Goal: Task Accomplishment & Management: Use online tool/utility

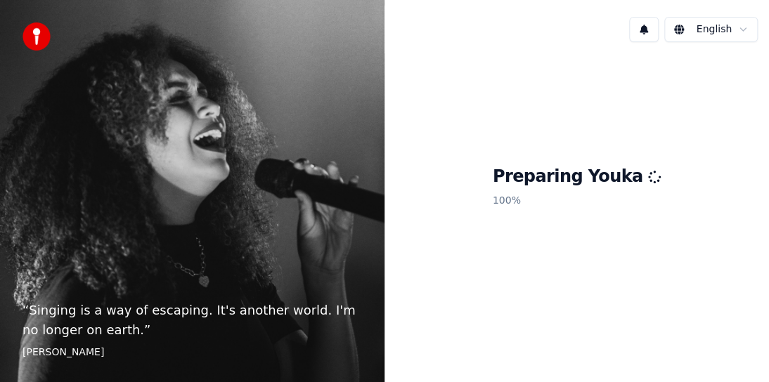
click at [329, 277] on div "“ Singing is a way of escaping. It's another world. I'm no longer on earth. ” […" at bounding box center [192, 191] width 384 height 382
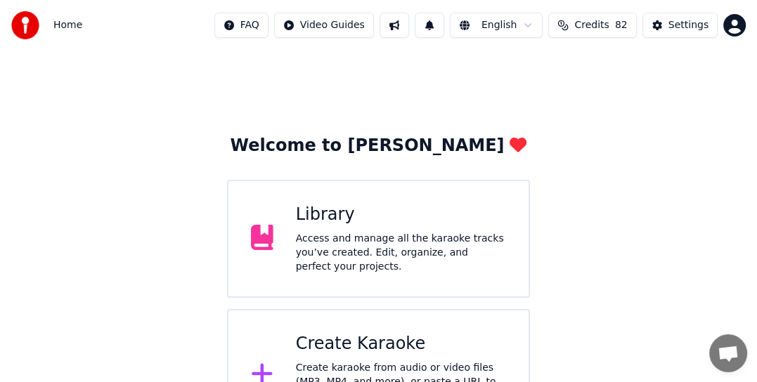
click at [322, 235] on div "Access and manage all the karaoke tracks you’ve created. Edit, organize, and pe…" at bounding box center [401, 253] width 210 height 42
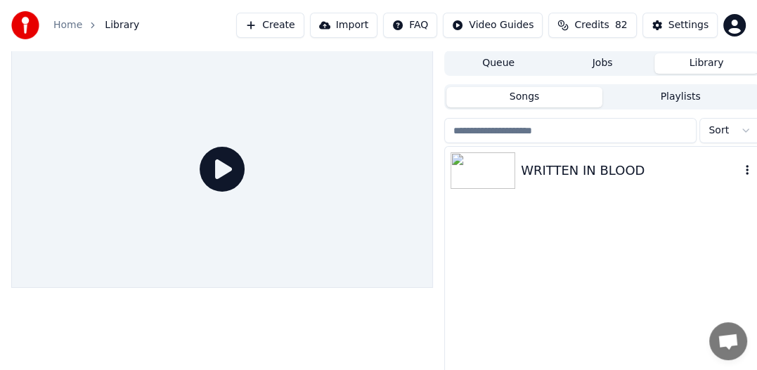
click at [476, 170] on img at bounding box center [482, 170] width 65 height 37
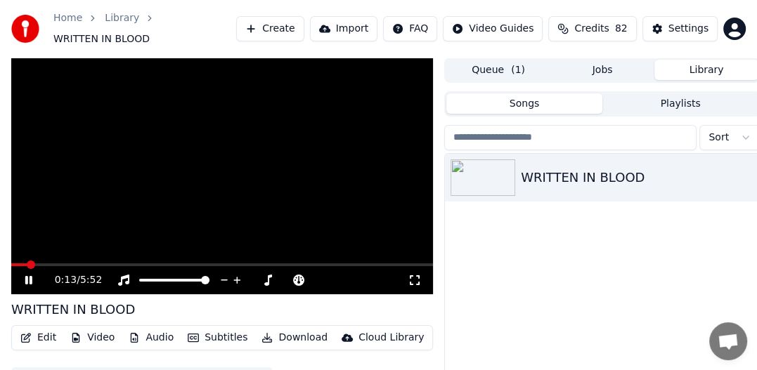
click at [152, 214] on video at bounding box center [221, 176] width 421 height 237
click at [731, 25] on html "Home Library WRITTEN IN BLOOD Create Import FAQ Video Guides Credits 82 Setting…" at bounding box center [378, 185] width 757 height 370
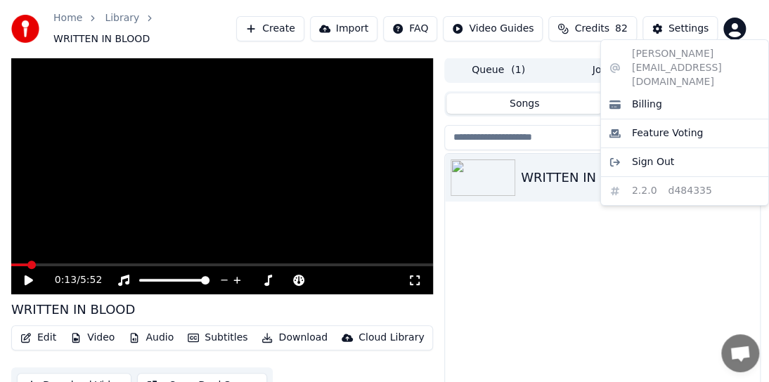
click at [603, 277] on html "Home Library WRITTEN IN BLOOD Create Import FAQ Video Guides Credits 82 Setting…" at bounding box center [384, 191] width 769 height 382
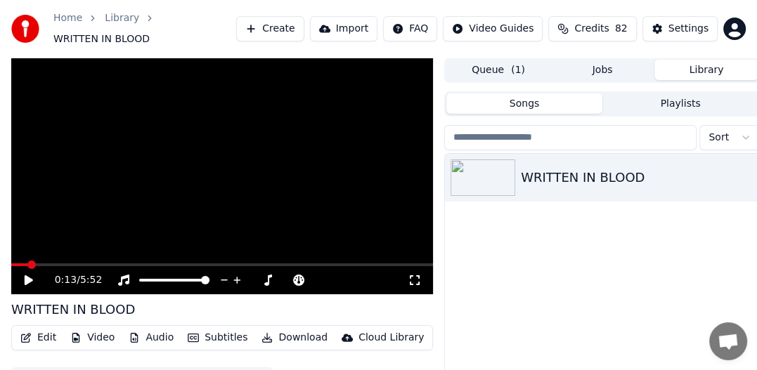
click at [76, 25] on link "Home" at bounding box center [67, 18] width 29 height 14
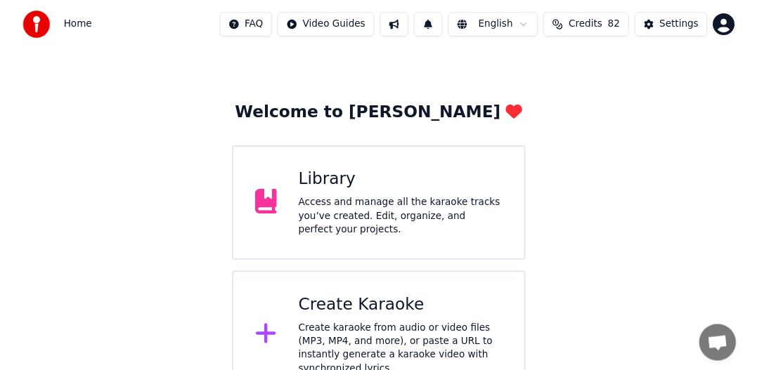
scroll to position [53, 0]
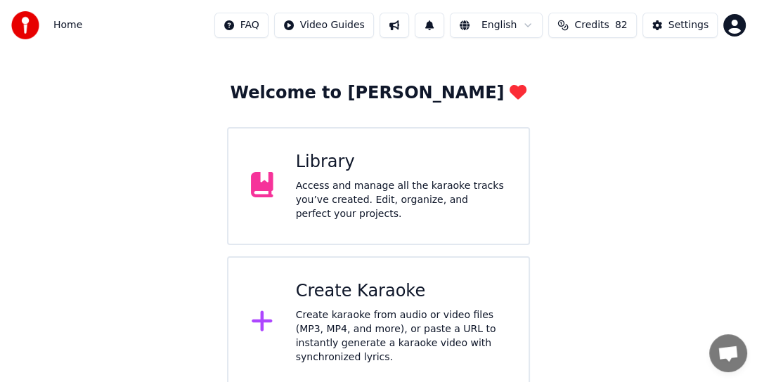
click at [371, 313] on div "Create karaoke from audio or video files (MP3, MP4, and more), or paste a URL t…" at bounding box center [401, 336] width 210 height 56
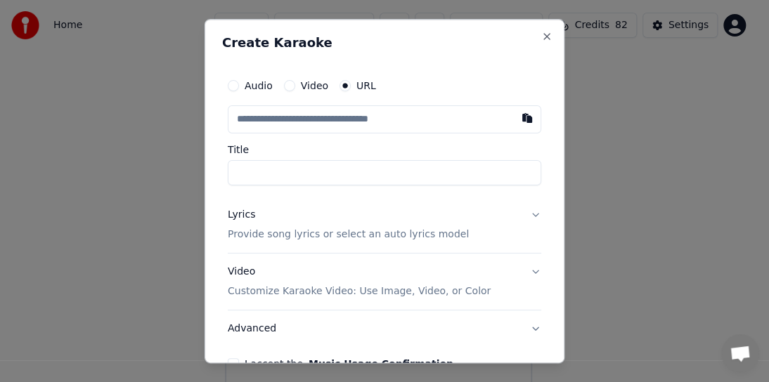
click at [315, 85] on label "Video" at bounding box center [314, 86] width 27 height 10
click at [295, 85] on button "Video" at bounding box center [289, 85] width 11 height 11
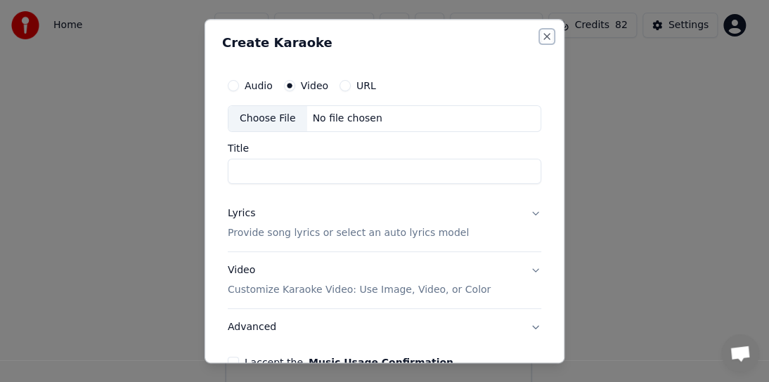
click at [541, 39] on button "Close" at bounding box center [546, 36] width 11 height 11
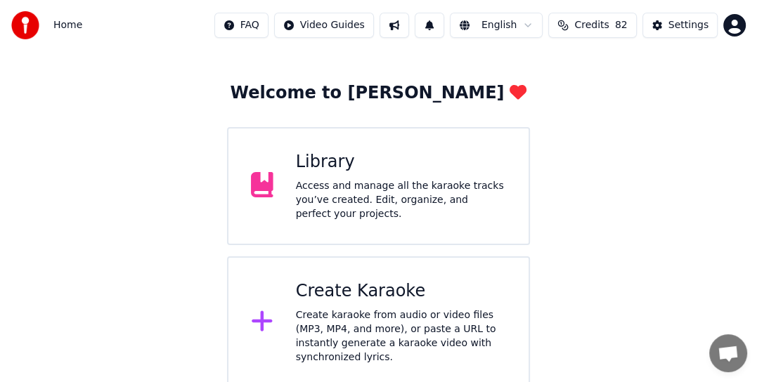
click at [319, 174] on div "Library" at bounding box center [401, 162] width 210 height 22
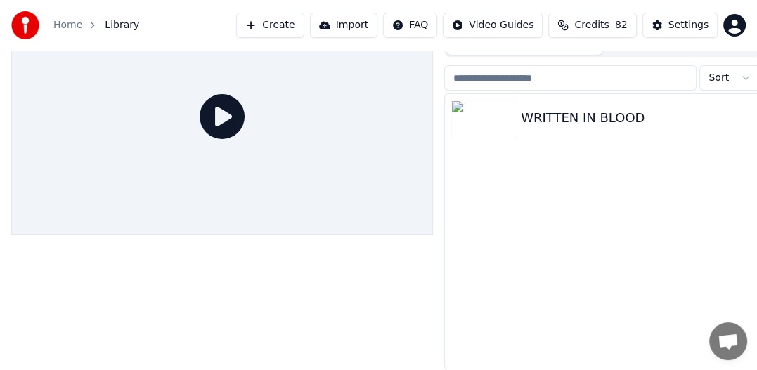
click at [319, 176] on div at bounding box center [221, 116] width 421 height 237
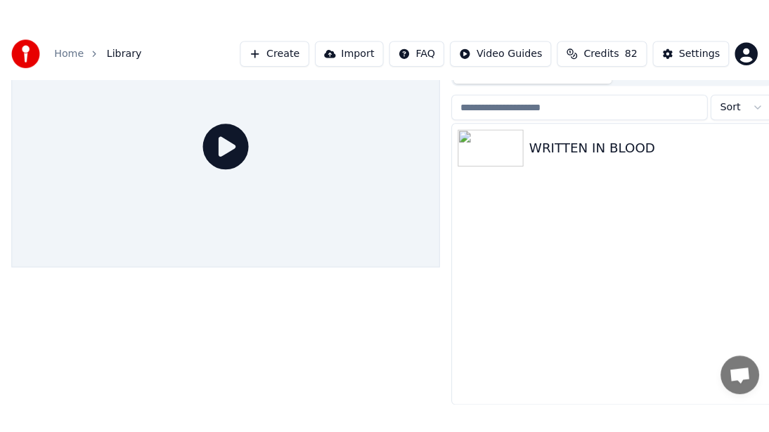
scroll to position [38, 0]
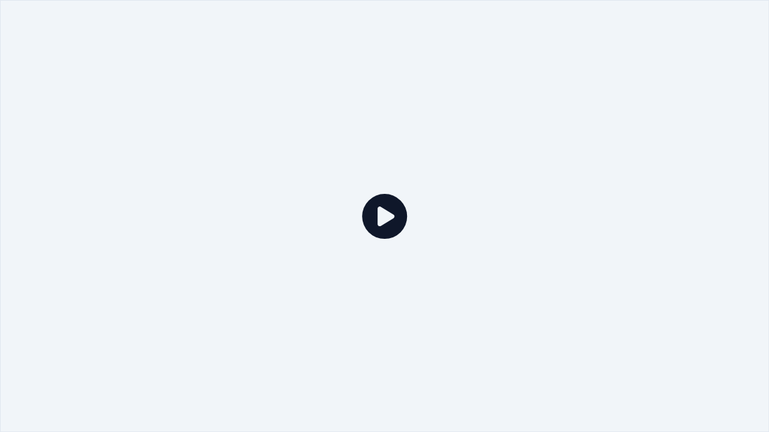
click at [386, 222] on icon at bounding box center [384, 216] width 45 height 45
click at [385, 226] on icon at bounding box center [384, 216] width 45 height 45
click at [391, 214] on icon at bounding box center [384, 216] width 45 height 45
click at [387, 214] on icon at bounding box center [384, 216] width 45 height 45
click at [378, 206] on icon at bounding box center [384, 216] width 45 height 45
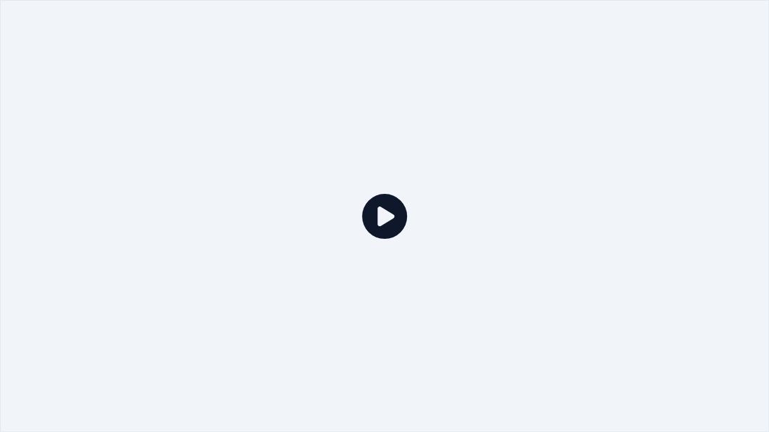
click at [378, 206] on icon at bounding box center [384, 216] width 45 height 45
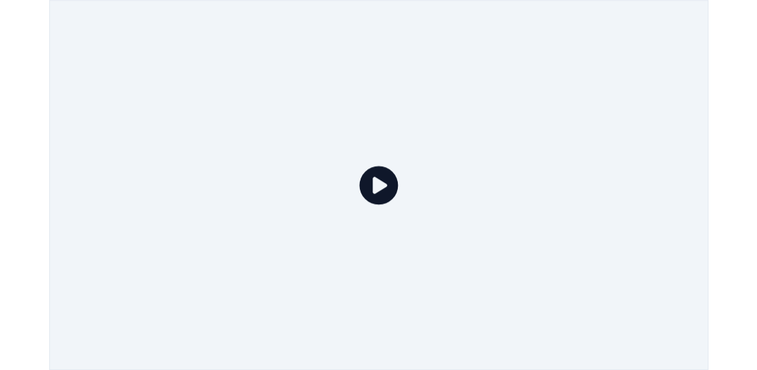
scroll to position [53, 0]
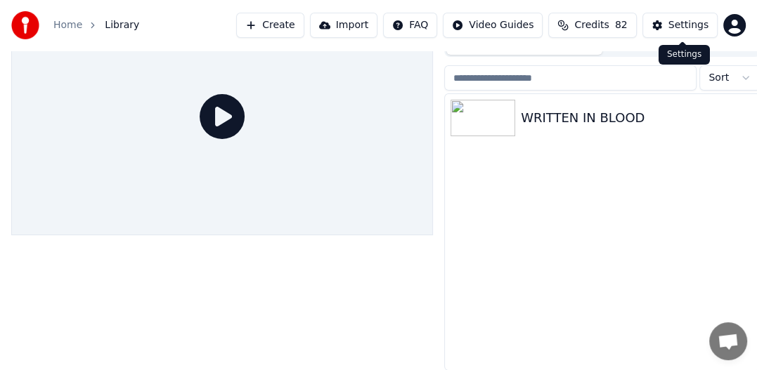
click at [686, 20] on div "Settings" at bounding box center [688, 25] width 40 height 14
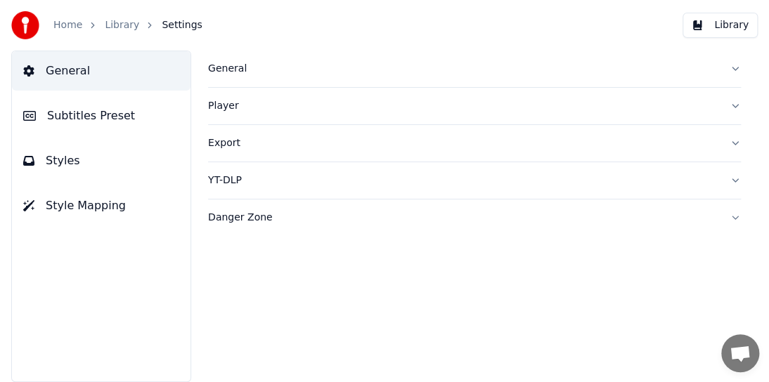
click at [218, 104] on div "Player" at bounding box center [463, 106] width 510 height 14
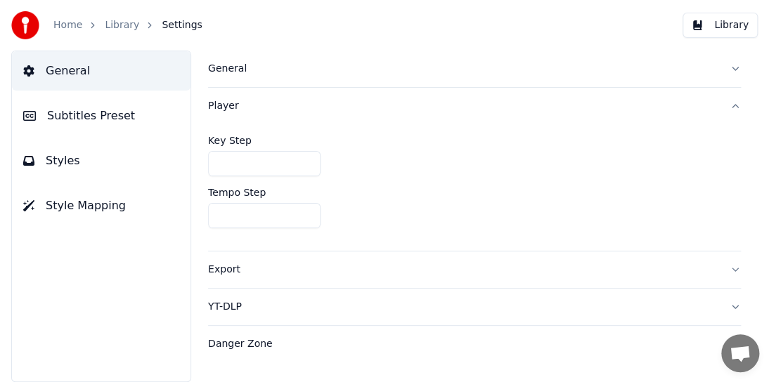
click at [76, 27] on link "Home" at bounding box center [67, 25] width 29 height 14
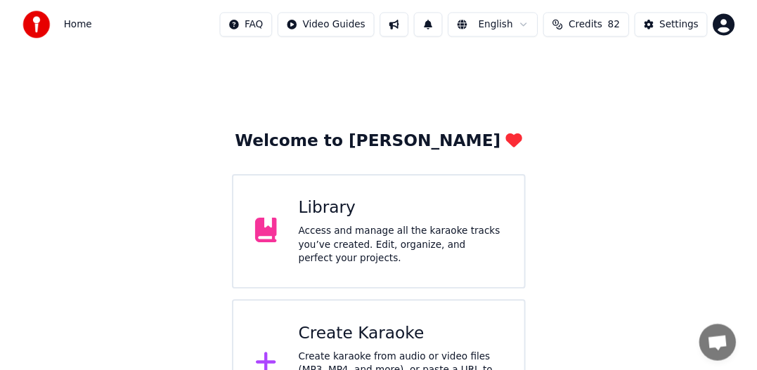
scroll to position [53, 0]
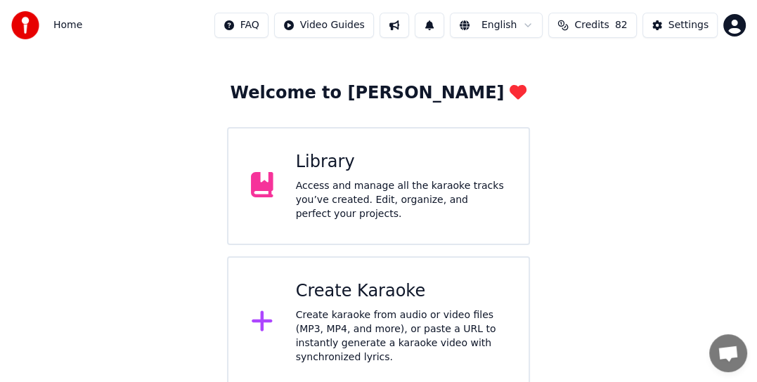
click at [323, 166] on div "Library" at bounding box center [401, 162] width 210 height 22
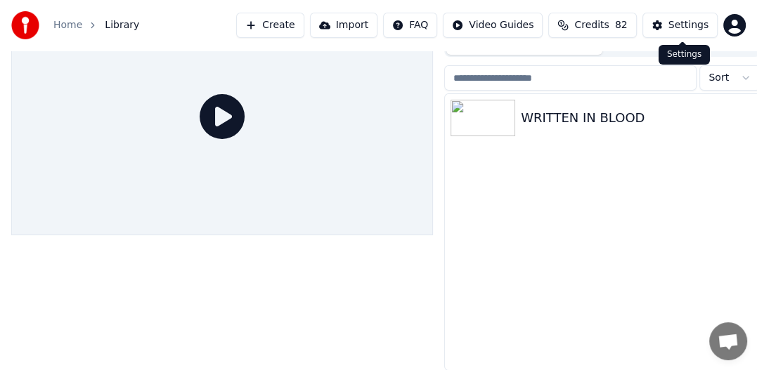
click at [671, 23] on button "Settings" at bounding box center [679, 25] width 75 height 25
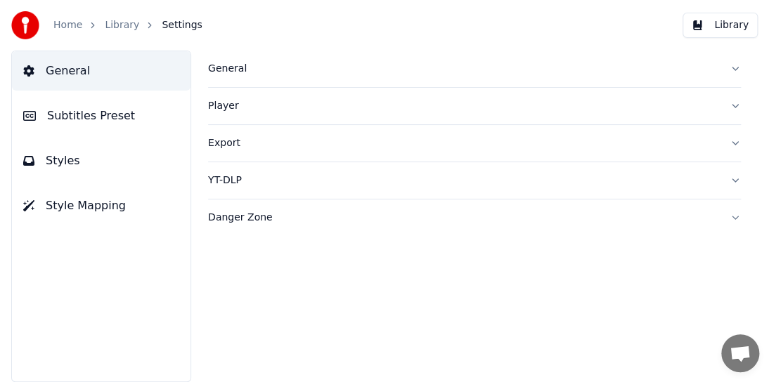
click at [65, 72] on span "General" at bounding box center [68, 71] width 44 height 17
click at [166, 24] on span "Settings" at bounding box center [182, 25] width 40 height 14
click at [226, 67] on div "General" at bounding box center [463, 69] width 510 height 14
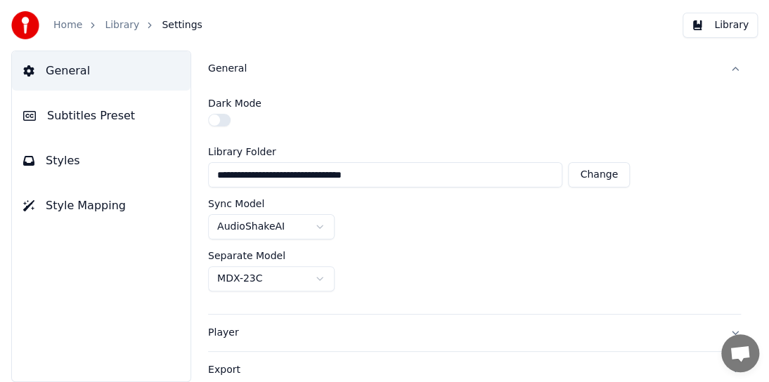
click at [230, 149] on label "Library Folder" at bounding box center [418, 152] width 421 height 10
click at [67, 70] on span "General" at bounding box center [68, 71] width 44 height 17
click at [171, 27] on span "Settings" at bounding box center [182, 25] width 40 height 14
click at [122, 26] on link "Library" at bounding box center [122, 25] width 34 height 14
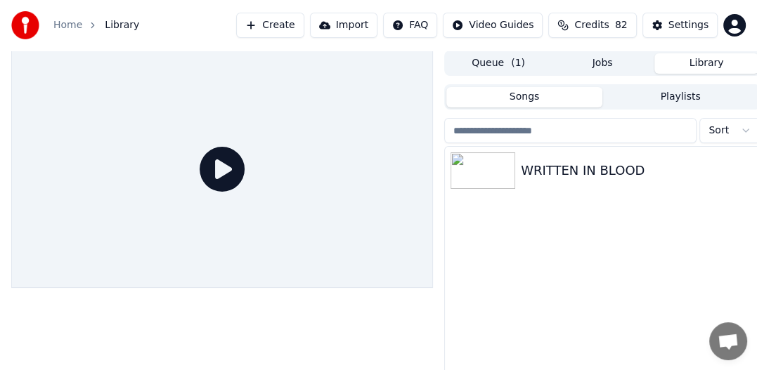
click at [364, 25] on button "Import" at bounding box center [343, 25] width 67 height 25
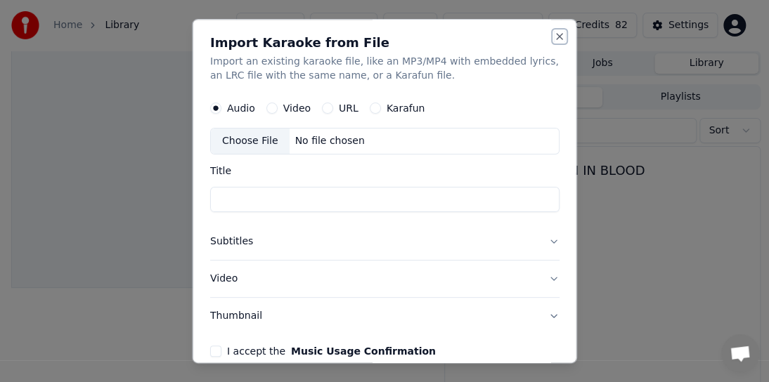
click at [554, 33] on button "Close" at bounding box center [559, 36] width 11 height 11
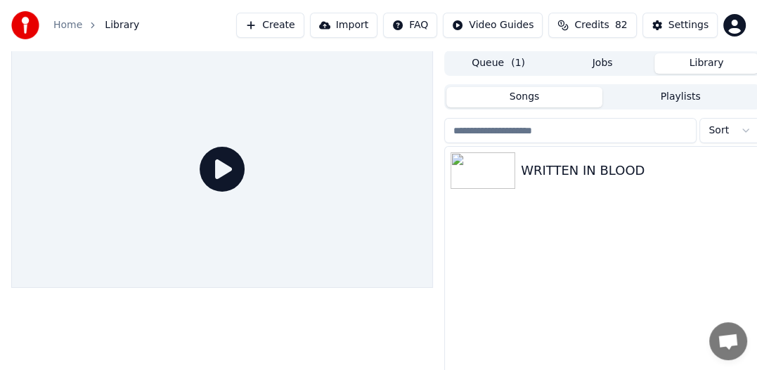
click at [303, 25] on button "Create" at bounding box center [270, 25] width 68 height 25
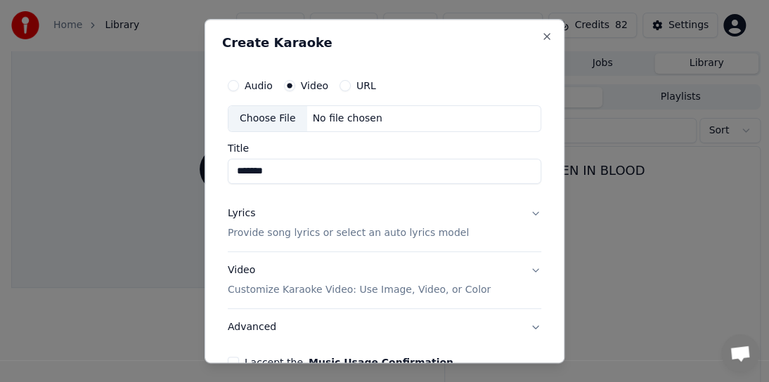
scroll to position [81, 0]
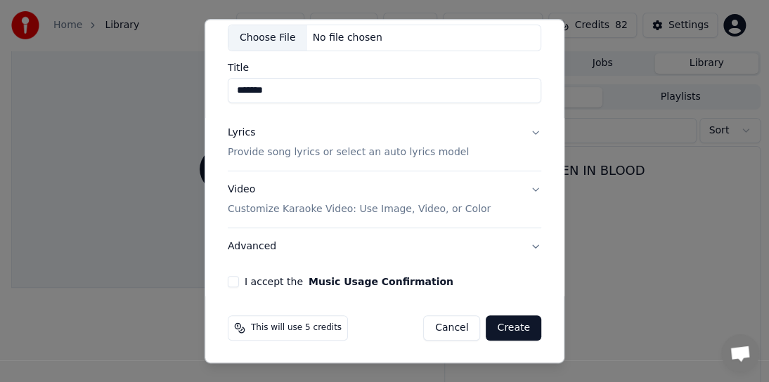
type input "*******"
click at [288, 211] on p "Customize Karaoke Video: Use Image, Video, or Color" at bounding box center [359, 209] width 263 height 14
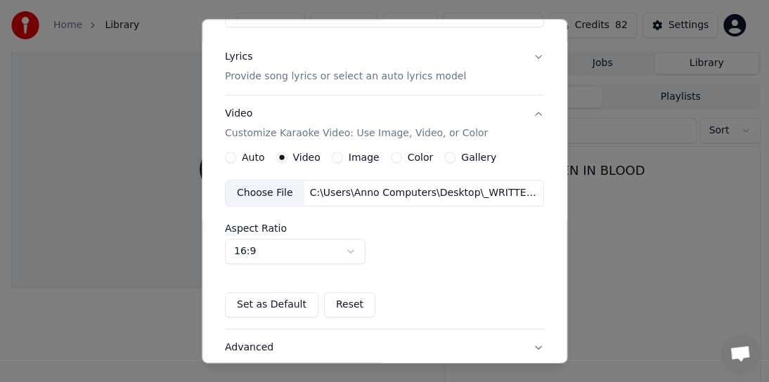
scroll to position [117, 0]
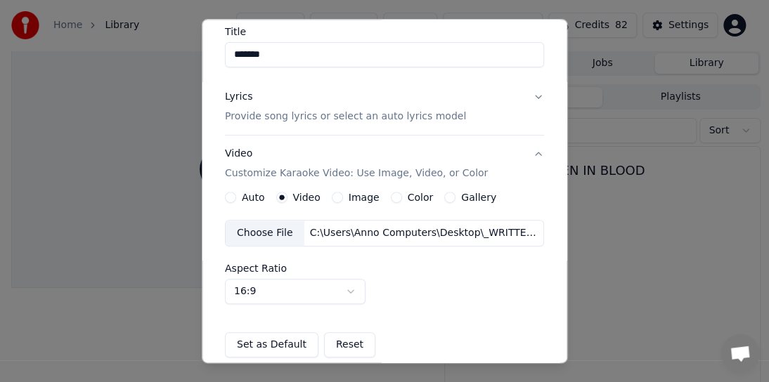
click at [305, 197] on label "Video" at bounding box center [306, 197] width 27 height 10
click at [287, 197] on button "Video" at bounding box center [281, 197] width 11 height 11
click at [315, 233] on div "C:\Users\Anno Computers\Desktop\_WRITTEN IN BLOOD_ (My True Aussie Life Story, …" at bounding box center [423, 233] width 239 height 14
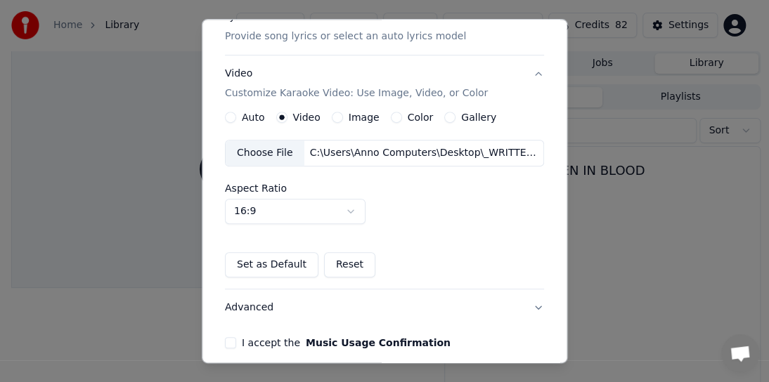
scroll to position [257, 0]
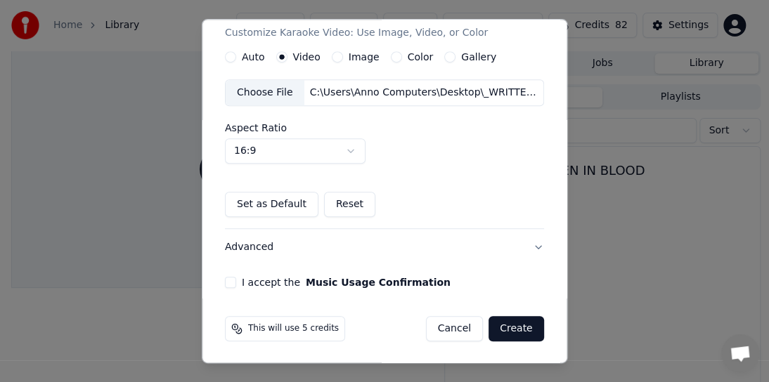
click at [292, 90] on div "Choose File" at bounding box center [264, 92] width 79 height 25
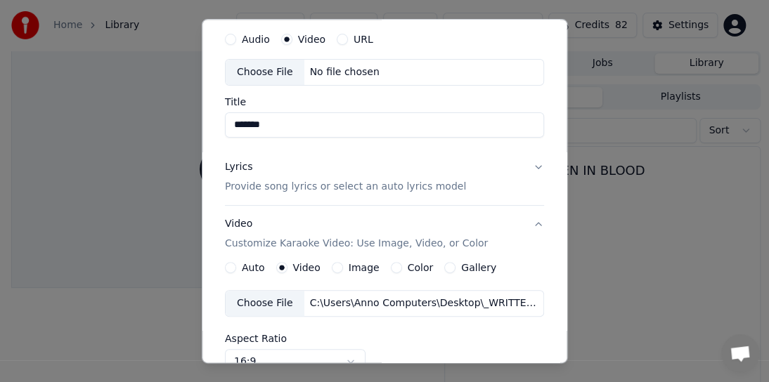
scroll to position [0, 0]
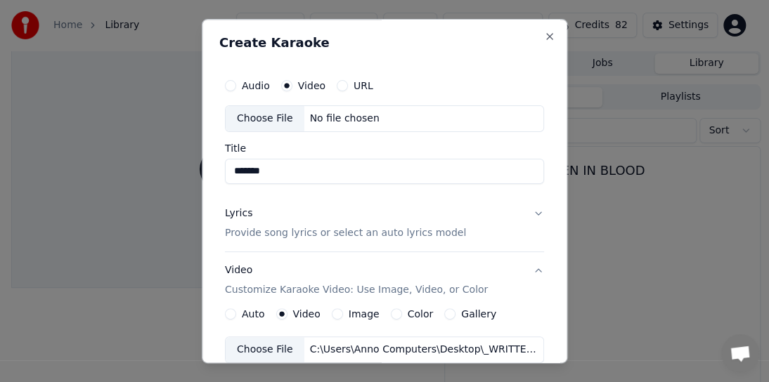
click at [258, 117] on div "Choose File" at bounding box center [264, 118] width 79 height 25
click at [474, 348] on div "C:\Users\Anno Computers\Desktop\_WRITTEN IN BLOOD_ (My True Aussie Life Story, …" at bounding box center [423, 350] width 239 height 14
drag, startPoint x: 289, startPoint y: 347, endPoint x: 550, endPoint y: 344, distance: 260.6
click at [550, 344] on div "Create Karaoke Audio Video URL Choose File No file chosen Title ******* Lyrics …" at bounding box center [384, 191] width 365 height 344
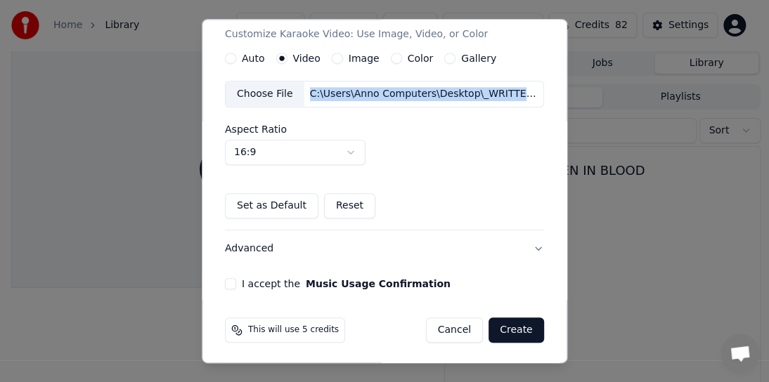
scroll to position [257, 0]
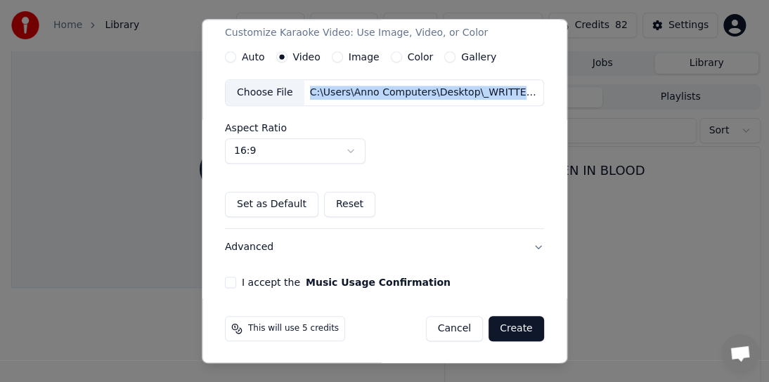
click at [345, 207] on button "Reset" at bounding box center [349, 204] width 51 height 25
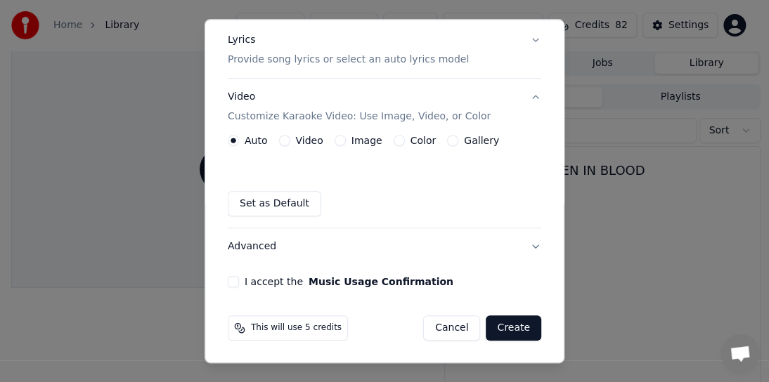
click at [307, 140] on label "Video" at bounding box center [309, 141] width 27 height 10
click at [290, 140] on button "Video" at bounding box center [284, 140] width 11 height 11
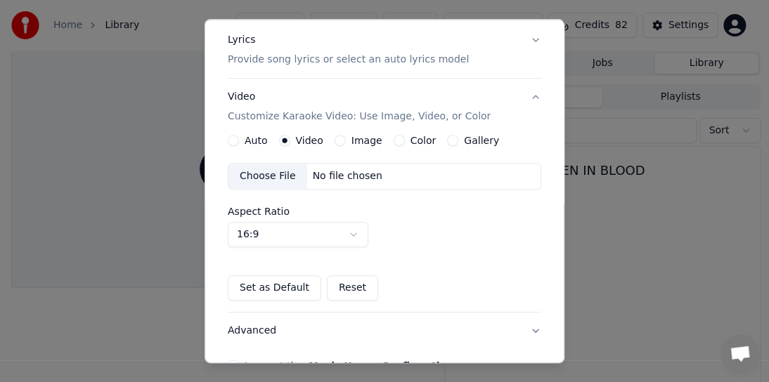
click at [341, 174] on div "No file chosen" at bounding box center [347, 176] width 81 height 14
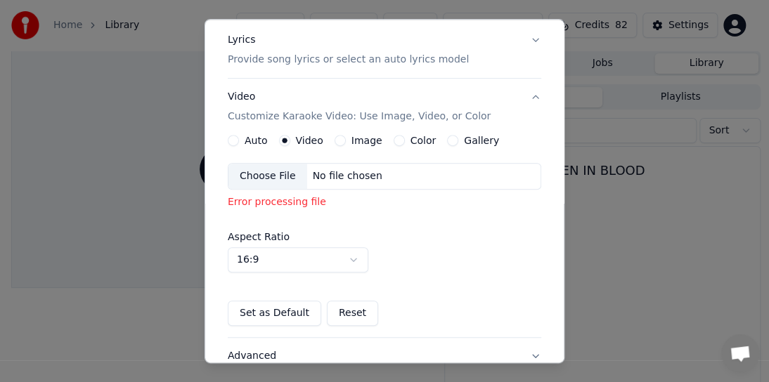
click at [277, 174] on div "Choose File" at bounding box center [267, 176] width 79 height 25
click at [411, 118] on p "Customize Karaoke Video: Use Image, Video, or Color" at bounding box center [359, 117] width 263 height 14
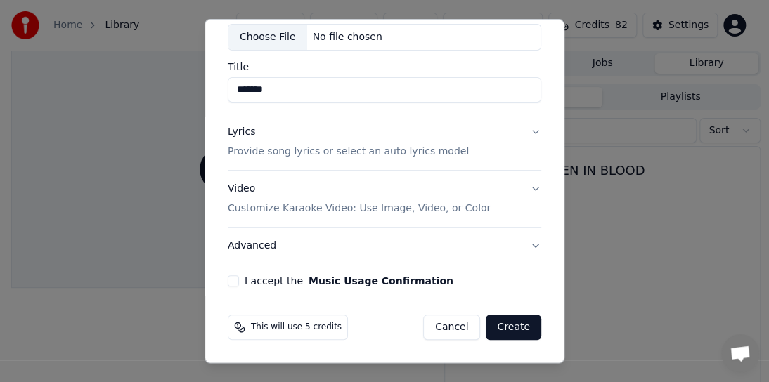
scroll to position [81, 0]
click at [255, 249] on button "Advanced" at bounding box center [384, 246] width 313 height 37
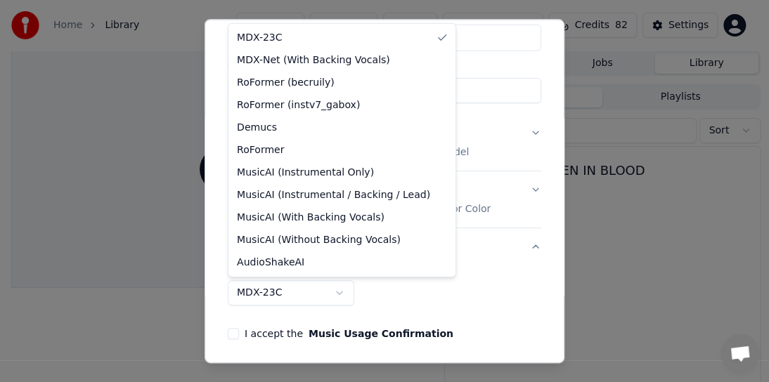
click at [266, 286] on body "**********" at bounding box center [378, 191] width 757 height 382
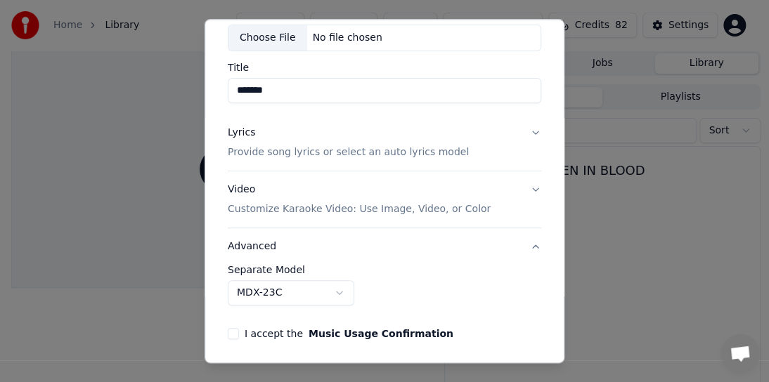
click at [440, 247] on body "**********" at bounding box center [378, 191] width 757 height 382
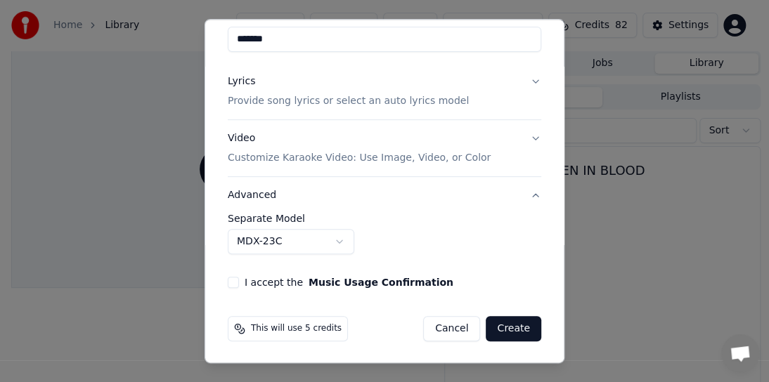
click at [277, 282] on label "I accept the Music Usage Confirmation" at bounding box center [348, 282] width 209 height 10
click at [239, 282] on button "I accept the Music Usage Confirmation" at bounding box center [233, 282] width 11 height 11
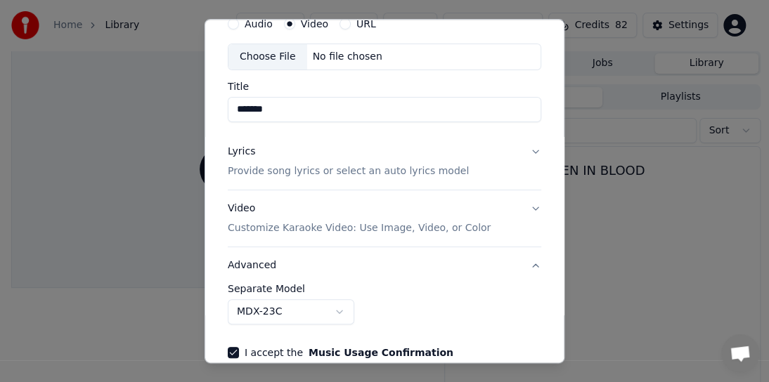
scroll to position [0, 0]
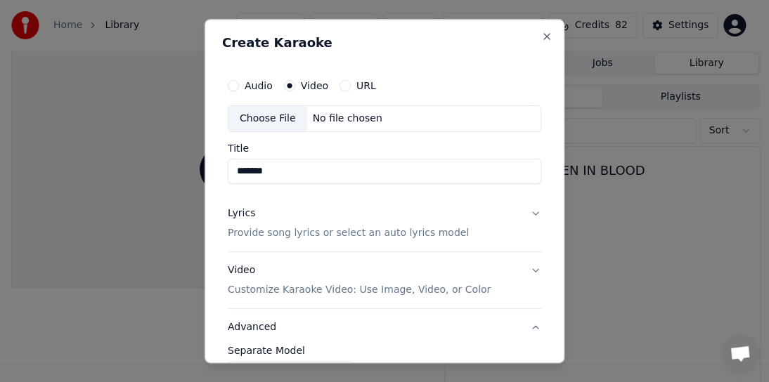
click at [315, 88] on label "Video" at bounding box center [314, 86] width 27 height 10
click at [295, 88] on button "Video" at bounding box center [289, 85] width 11 height 11
click at [381, 90] on div "Audio Video URL" at bounding box center [384, 86] width 313 height 28
click at [365, 86] on label "URL" at bounding box center [366, 86] width 20 height 10
click at [351, 86] on button "URL" at bounding box center [344, 85] width 11 height 11
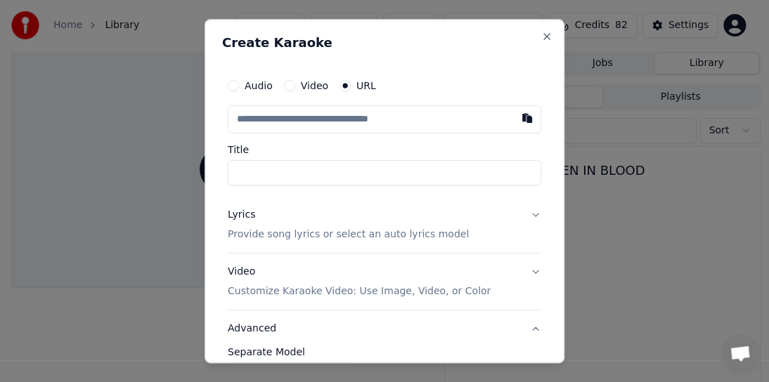
click at [310, 126] on input "text" at bounding box center [384, 119] width 313 height 28
click at [249, 124] on input "text" at bounding box center [384, 119] width 313 height 28
click at [244, 117] on input "text" at bounding box center [384, 119] width 313 height 28
click at [389, 122] on input "text" at bounding box center [384, 119] width 313 height 28
click at [518, 119] on button "button" at bounding box center [527, 117] width 28 height 25
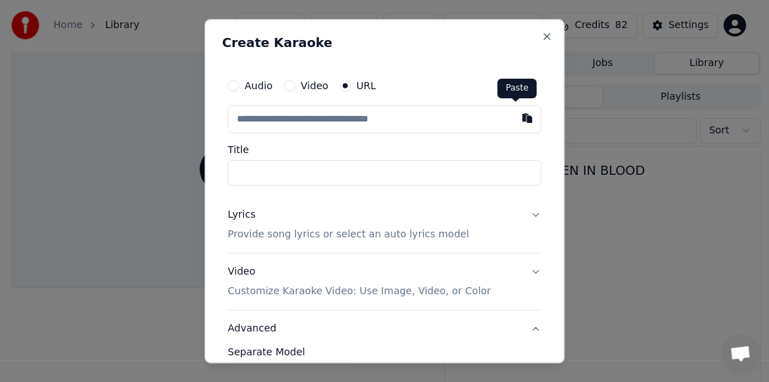
type input "**********"
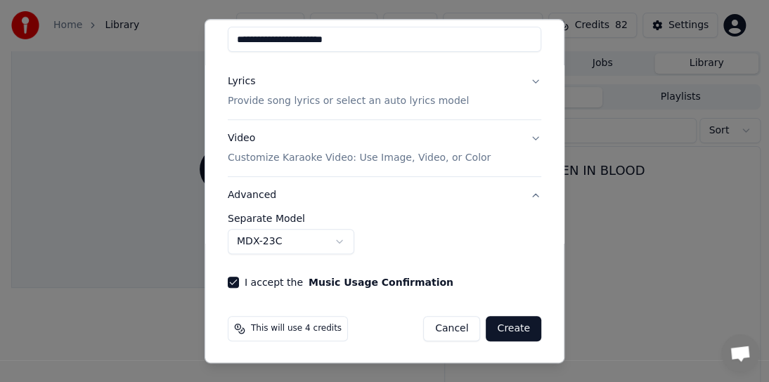
scroll to position [134, 0]
click at [511, 330] on button "Create" at bounding box center [512, 327] width 55 height 25
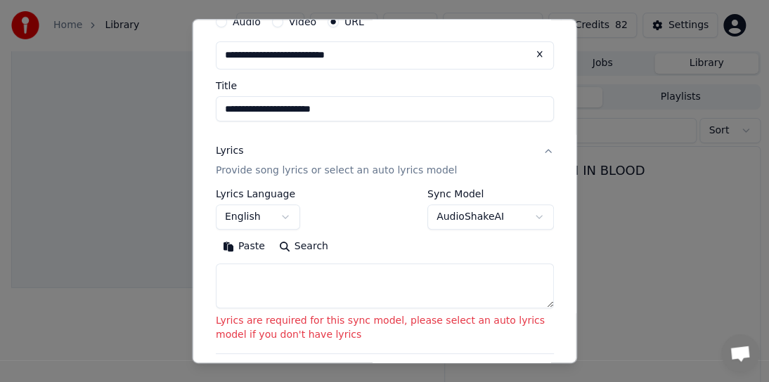
scroll to position [0, 0]
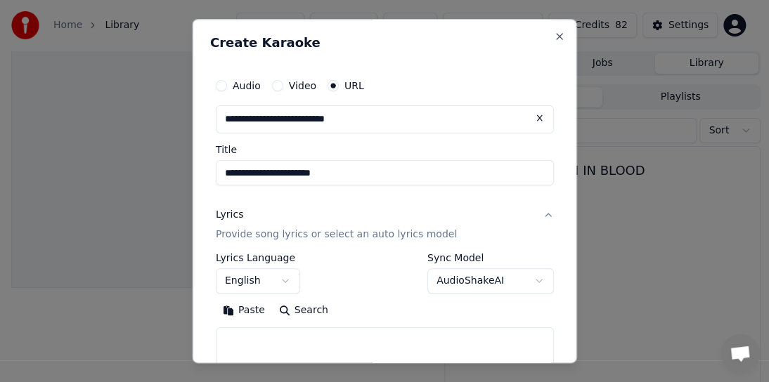
click at [233, 216] on div "Lyrics" at bounding box center [229, 215] width 27 height 14
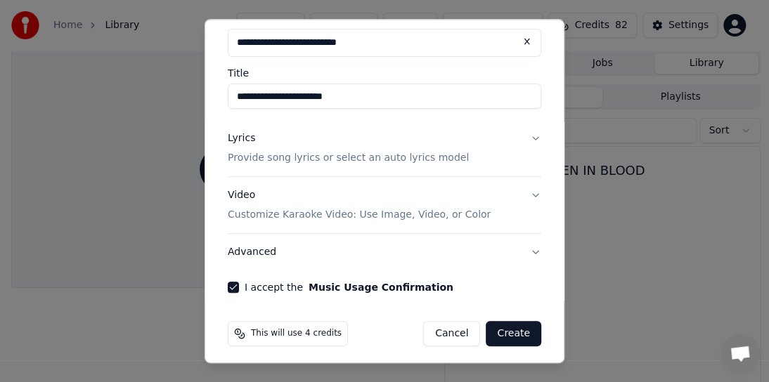
scroll to position [82, 0]
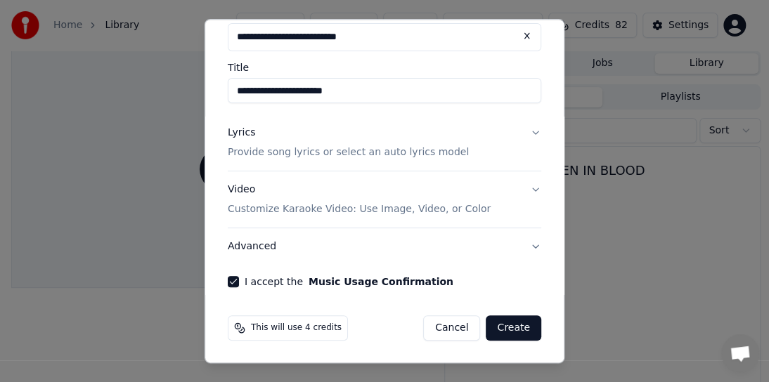
click at [246, 244] on button "Advanced" at bounding box center [384, 246] width 313 height 37
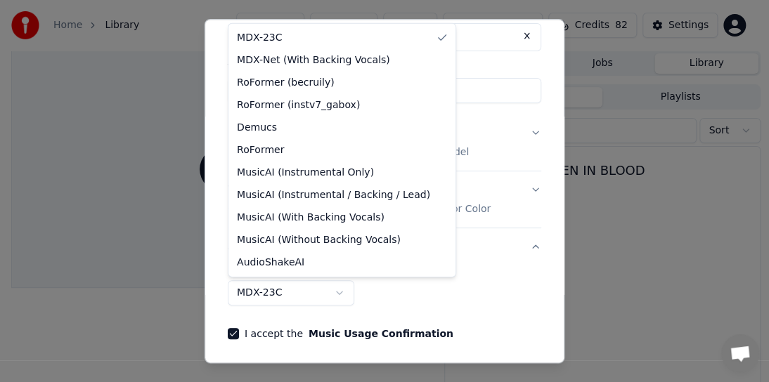
click at [247, 292] on body "**********" at bounding box center [378, 191] width 757 height 382
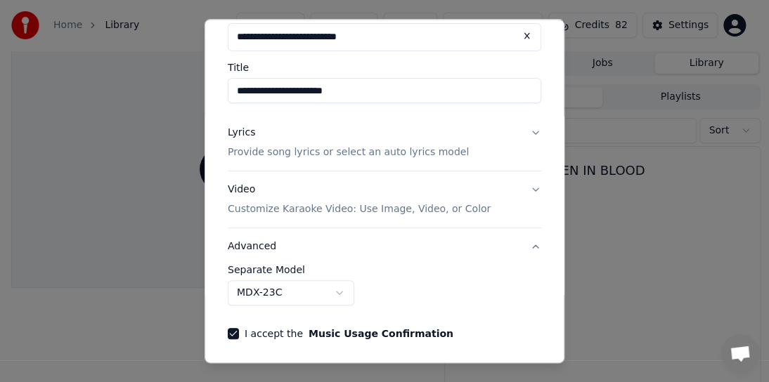
click at [513, 34] on body "**********" at bounding box center [378, 191] width 757 height 382
click at [379, 152] on p "Provide song lyrics or select an auto lyrics model" at bounding box center [348, 152] width 241 height 14
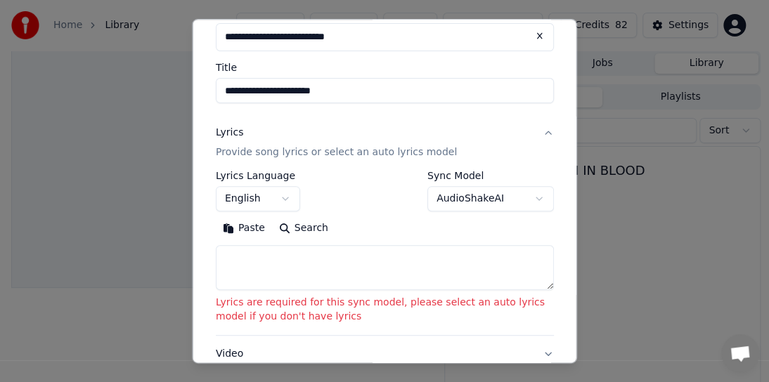
click at [233, 199] on button "English" at bounding box center [258, 198] width 84 height 25
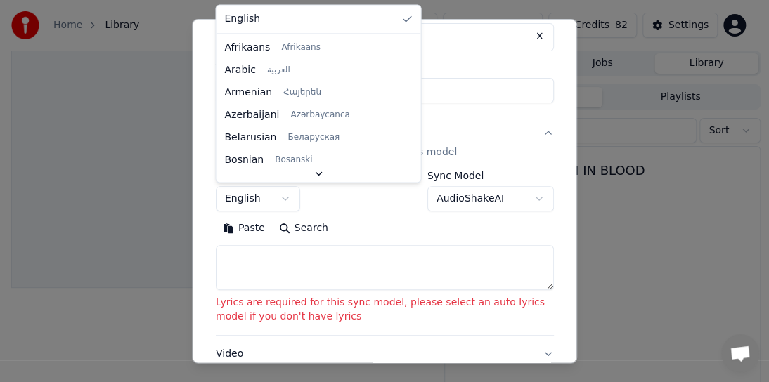
click at [414, 222] on body "**********" at bounding box center [378, 191] width 757 height 382
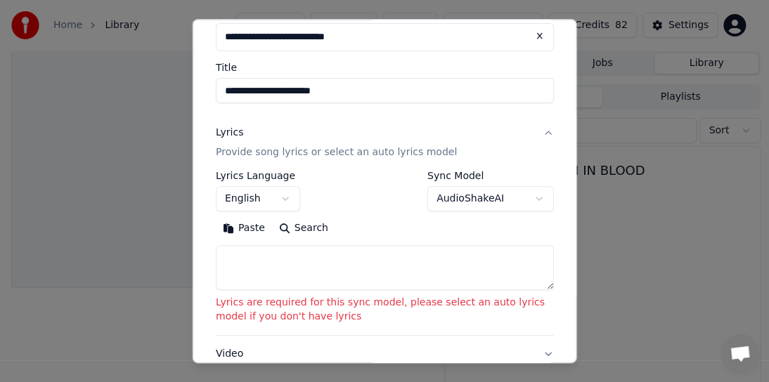
click at [427, 173] on label "Sync Model" at bounding box center [490, 176] width 126 height 10
click at [457, 200] on body "**********" at bounding box center [378, 191] width 757 height 382
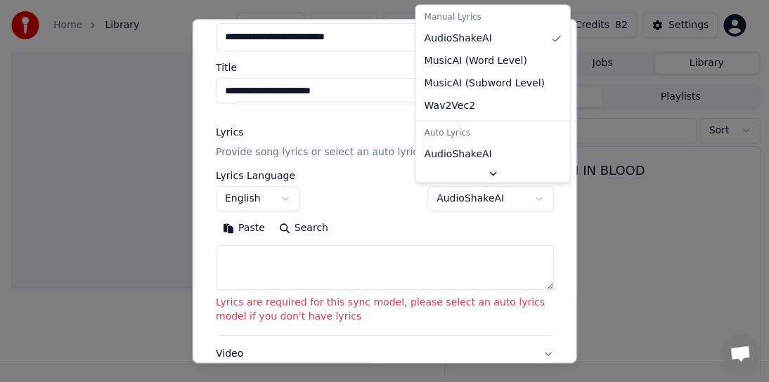
scroll to position [39, 0]
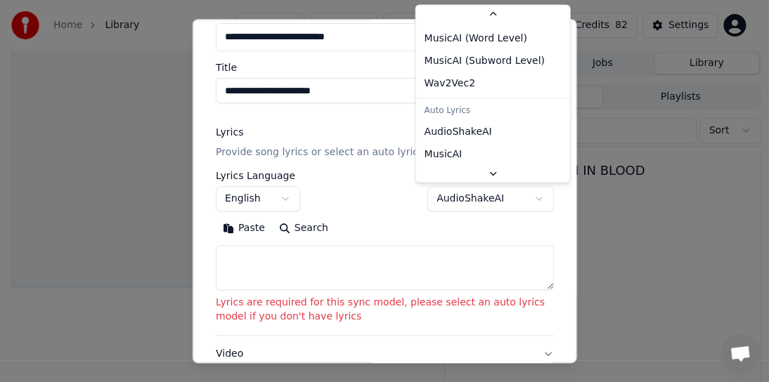
click at [449, 112] on div "Auto Lyrics" at bounding box center [492, 111] width 148 height 20
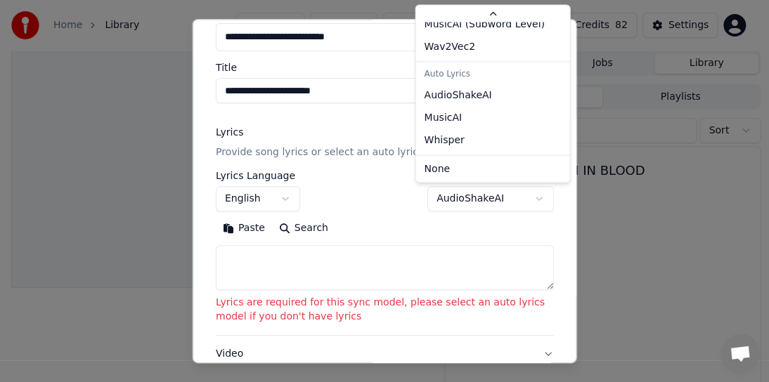
click at [449, 242] on body "**********" at bounding box center [378, 191] width 757 height 382
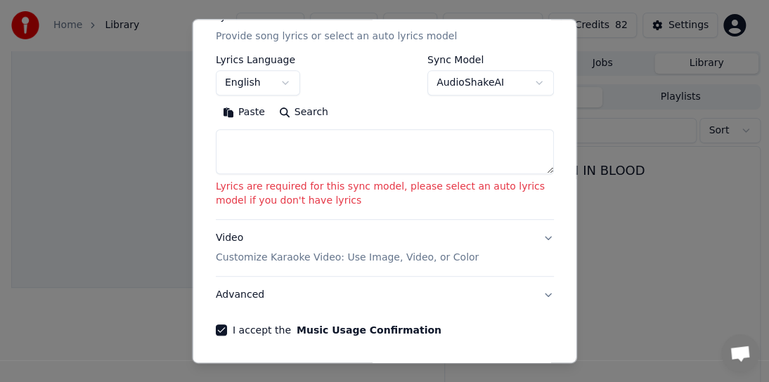
scroll to position [223, 0]
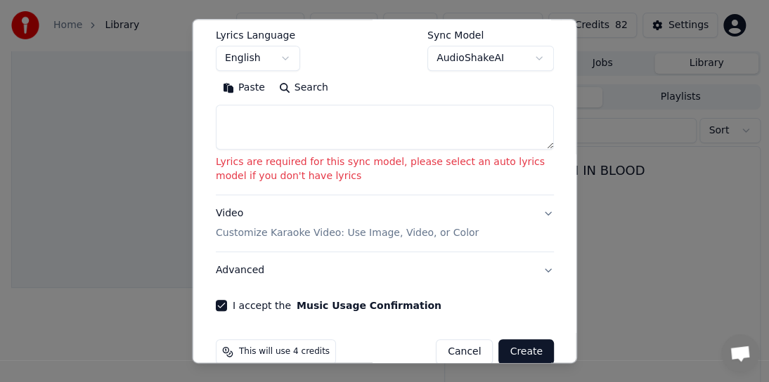
click at [514, 344] on button "Create" at bounding box center [525, 351] width 55 height 25
click at [509, 354] on button "Create" at bounding box center [525, 351] width 55 height 25
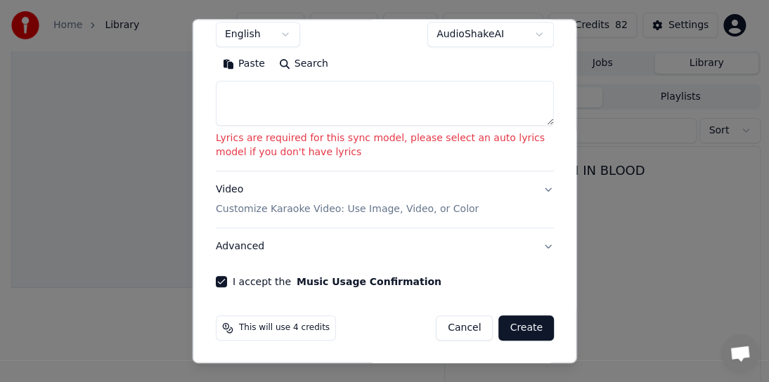
click at [303, 60] on button "Search" at bounding box center [302, 64] width 63 height 22
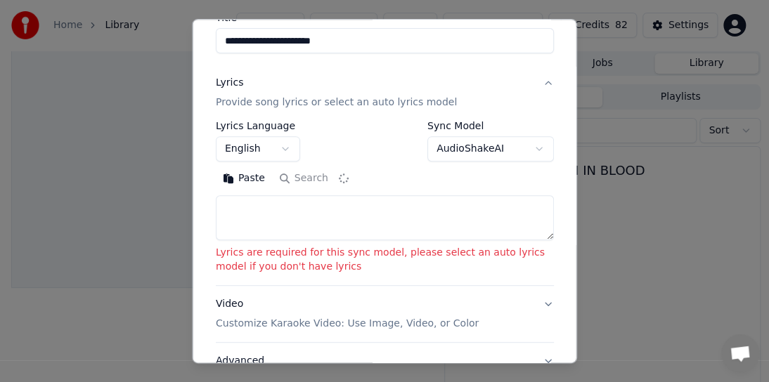
type textarea "**********"
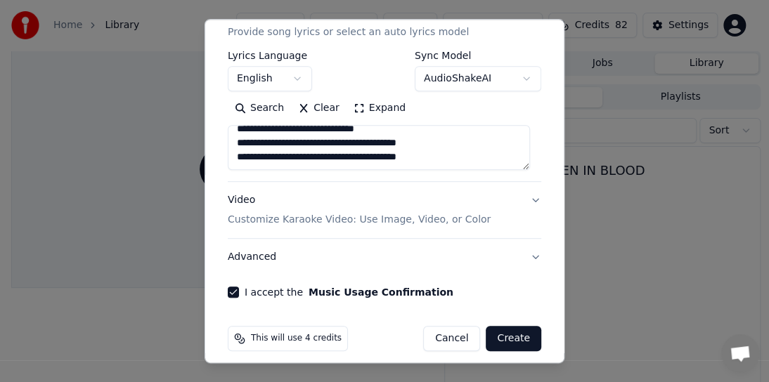
scroll to position [213, 0]
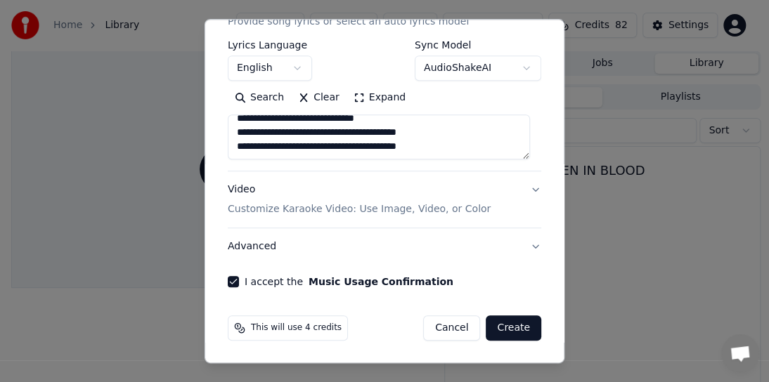
click at [493, 326] on button "Create" at bounding box center [512, 327] width 55 height 25
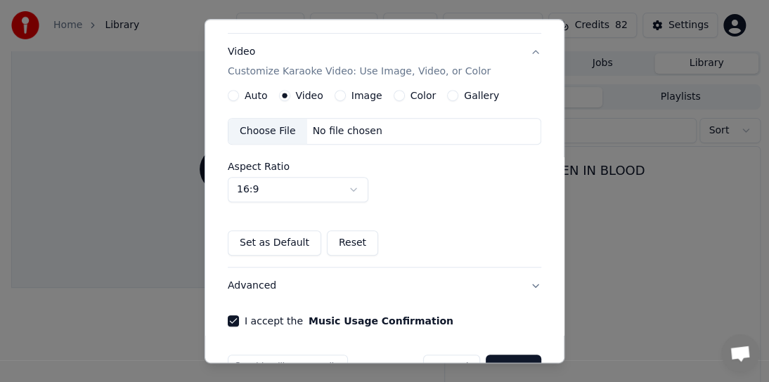
scroll to position [188, 0]
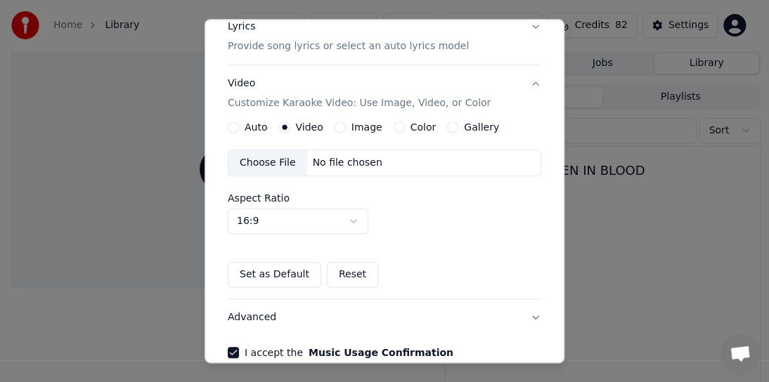
click at [329, 157] on div "No file chosen" at bounding box center [347, 163] width 81 height 14
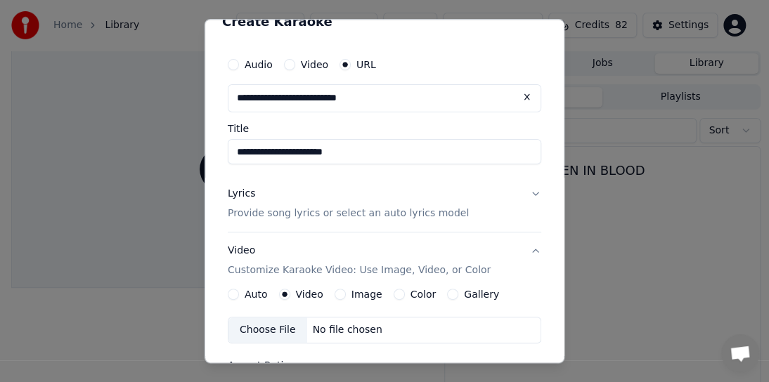
scroll to position [0, 0]
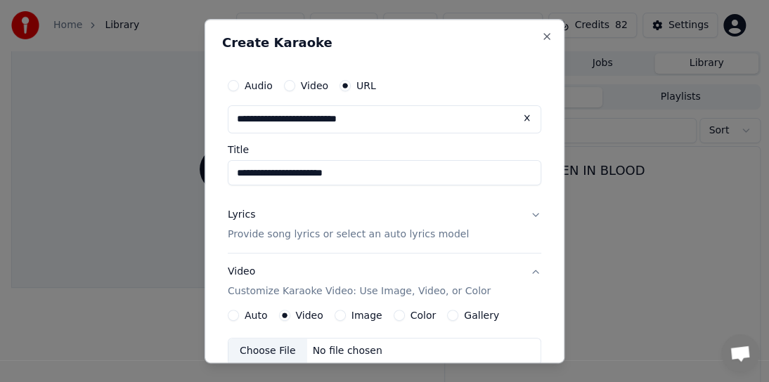
click at [404, 120] on input "**********" at bounding box center [384, 119] width 313 height 28
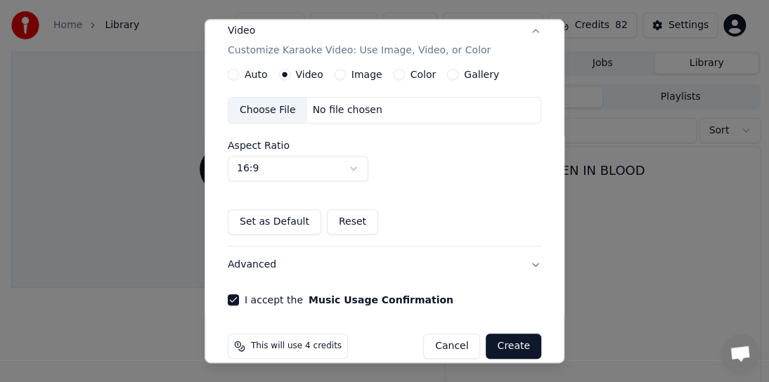
scroll to position [259, 0]
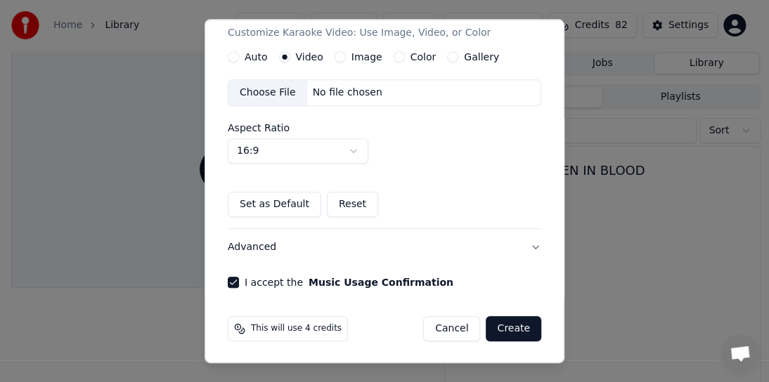
click at [506, 323] on button "Create" at bounding box center [512, 328] width 55 height 25
click at [514, 327] on button "Create" at bounding box center [512, 328] width 55 height 25
click at [513, 327] on button "Create" at bounding box center [512, 328] width 55 height 25
click at [303, 332] on span "This will use 4 credits" at bounding box center [296, 328] width 91 height 11
click at [230, 278] on button "I accept the Music Usage Confirmation" at bounding box center [233, 282] width 11 height 11
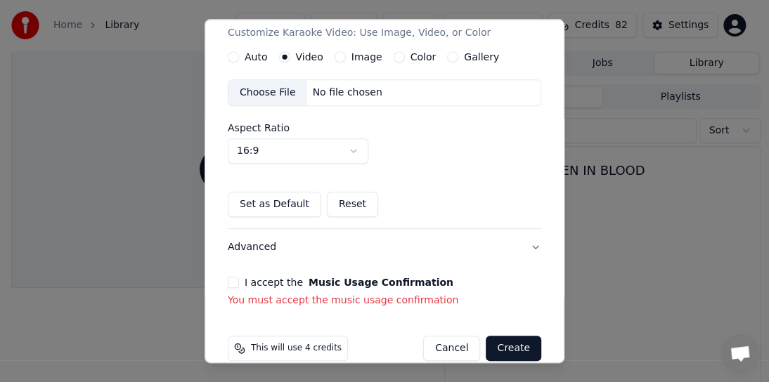
click at [233, 284] on button "I accept the Music Usage Confirmation" at bounding box center [233, 282] width 11 height 11
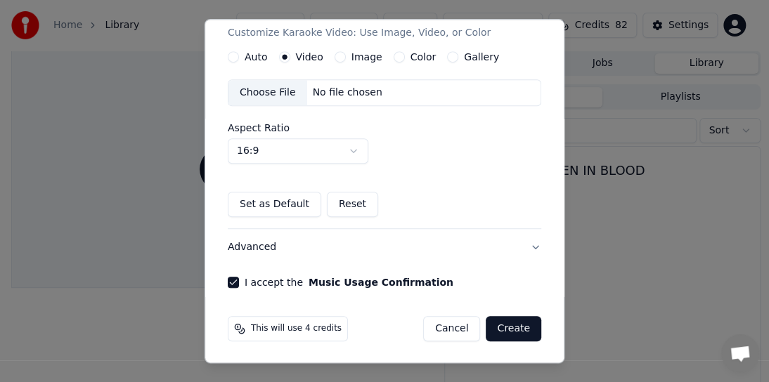
click at [510, 323] on button "Create" at bounding box center [512, 328] width 55 height 25
click at [525, 242] on button "Advanced" at bounding box center [384, 247] width 313 height 37
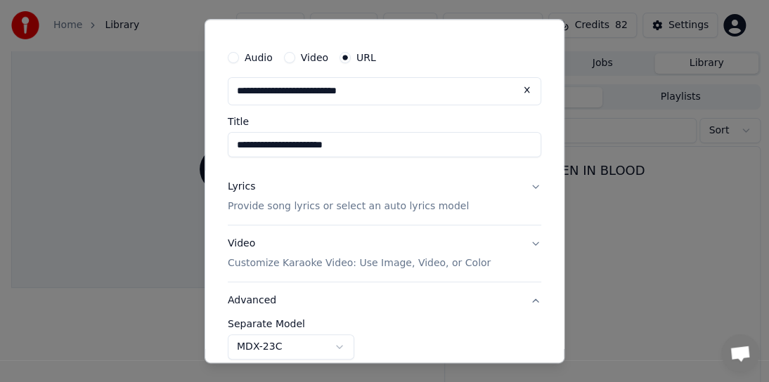
scroll to position [0, 0]
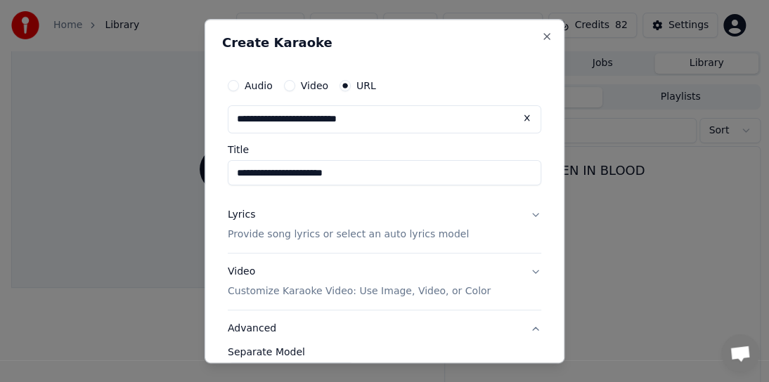
click at [358, 82] on label "URL" at bounding box center [366, 86] width 20 height 10
click at [351, 82] on button "URL" at bounding box center [344, 85] width 11 height 11
click at [385, 126] on input "**********" at bounding box center [384, 119] width 313 height 28
click at [326, 235] on p "Provide song lyrics or select an auto lyrics model" at bounding box center [348, 235] width 241 height 14
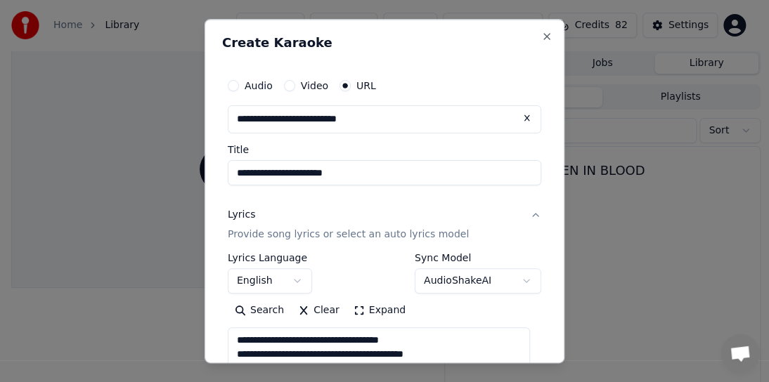
click at [433, 284] on body "**********" at bounding box center [378, 191] width 757 height 382
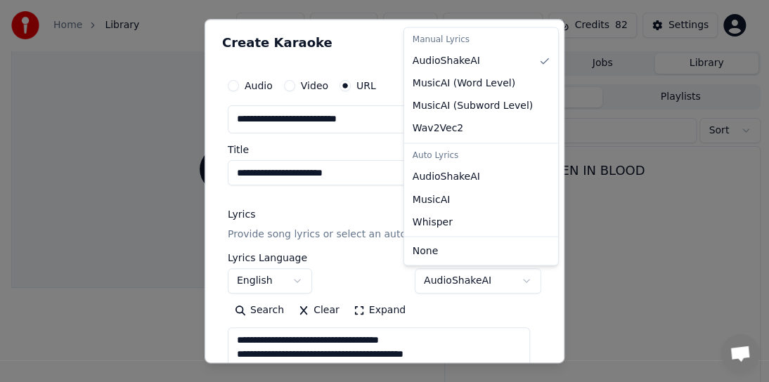
click at [432, 155] on div "Auto Lyrics" at bounding box center [481, 156] width 148 height 20
click at [436, 155] on div "Auto Lyrics" at bounding box center [481, 156] width 148 height 20
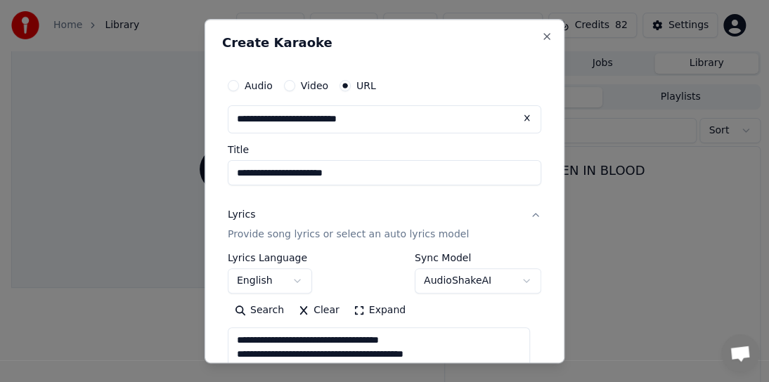
click at [339, 235] on p "Provide song lyrics or select an auto lyrics model" at bounding box center [348, 235] width 241 height 14
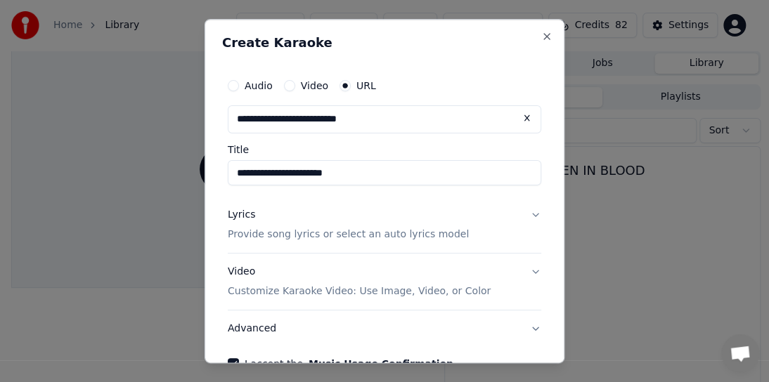
click at [338, 235] on p "Provide song lyrics or select an auto lyrics model" at bounding box center [348, 235] width 241 height 14
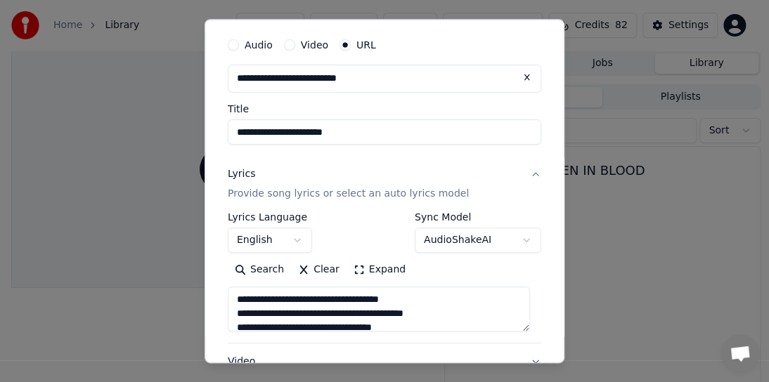
scroll to position [70, 0]
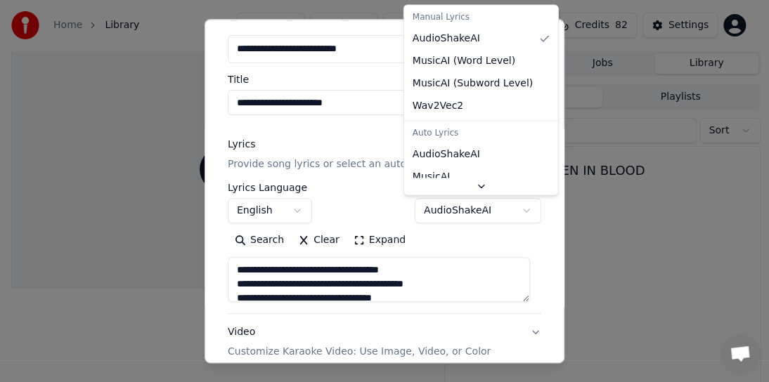
click at [513, 209] on body "**********" at bounding box center [378, 191] width 757 height 382
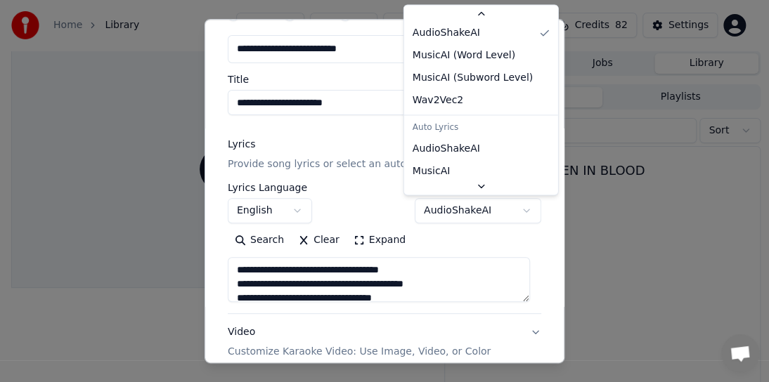
scroll to position [64, 0]
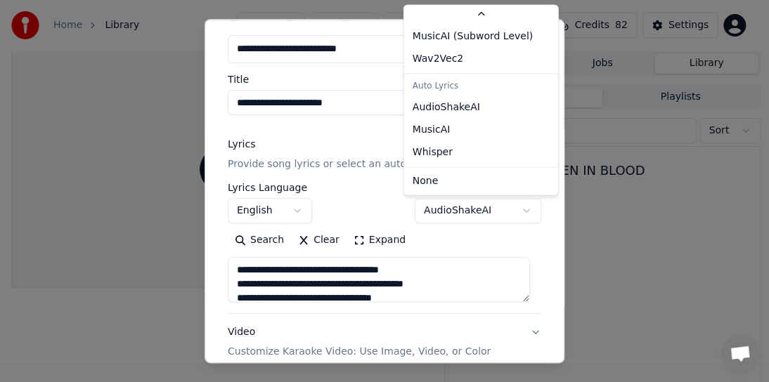
click at [445, 87] on div "Auto Lyrics" at bounding box center [481, 87] width 148 height 20
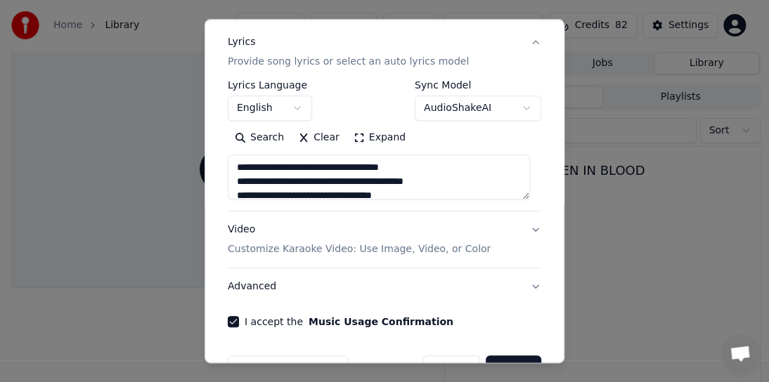
scroll to position [211, 0]
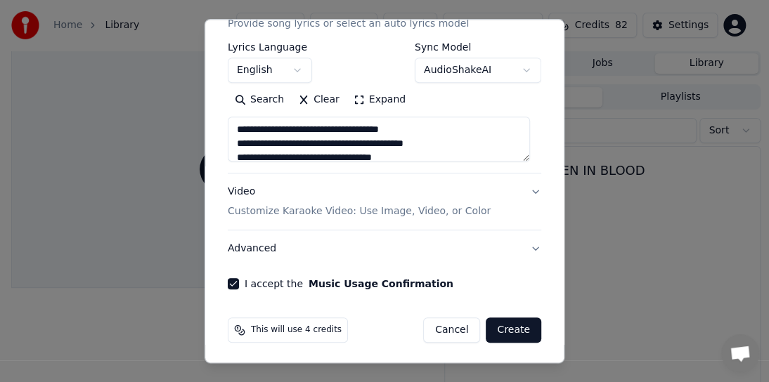
click at [507, 334] on button "Create" at bounding box center [512, 330] width 55 height 25
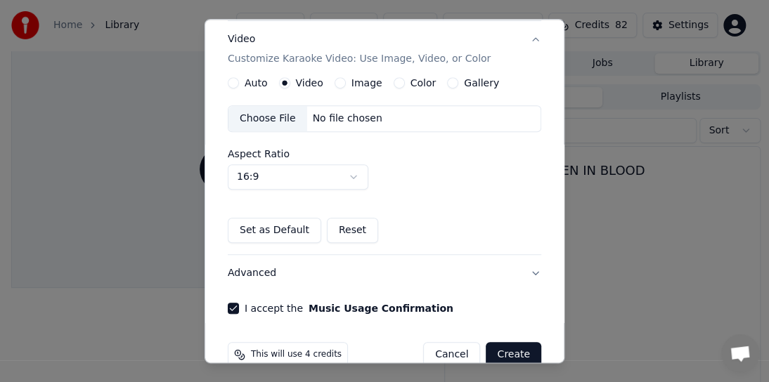
scroll to position [259, 0]
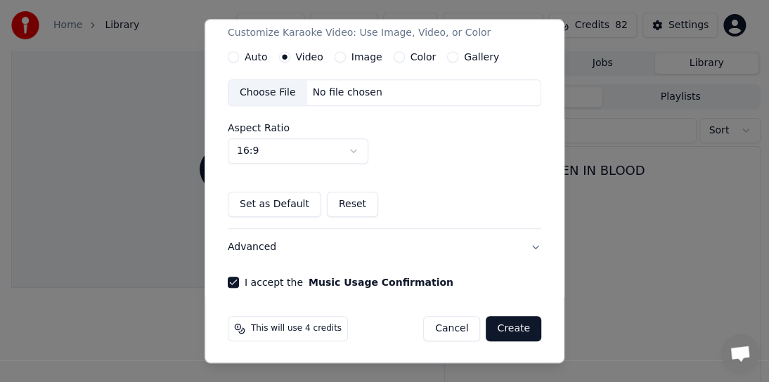
click at [278, 326] on span "This will use 4 credits" at bounding box center [296, 328] width 91 height 11
click at [333, 207] on button "Reset" at bounding box center [352, 204] width 51 height 25
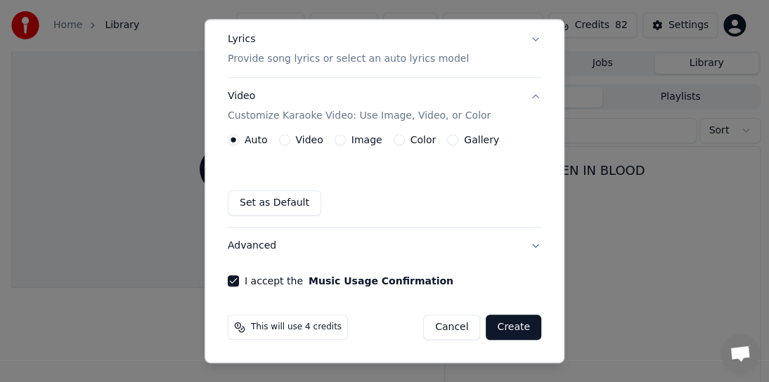
scroll to position [175, 0]
click at [298, 138] on label "Video" at bounding box center [309, 141] width 27 height 10
click at [290, 138] on button "Video" at bounding box center [284, 140] width 11 height 11
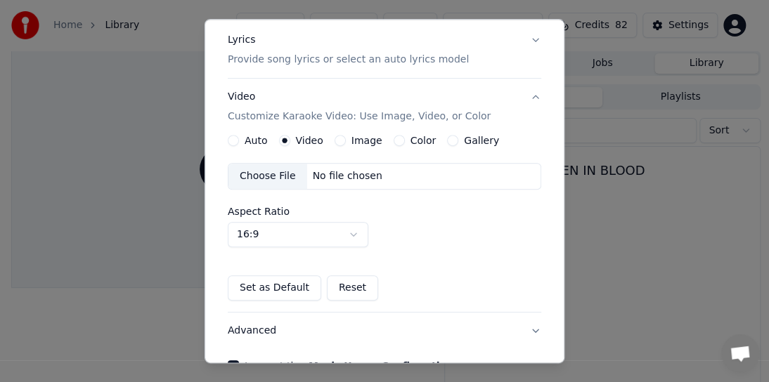
click at [342, 179] on div "No file chosen" at bounding box center [347, 176] width 81 height 14
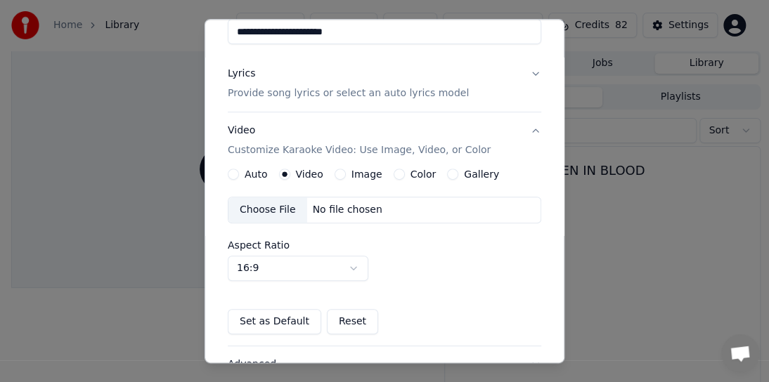
scroll to position [105, 0]
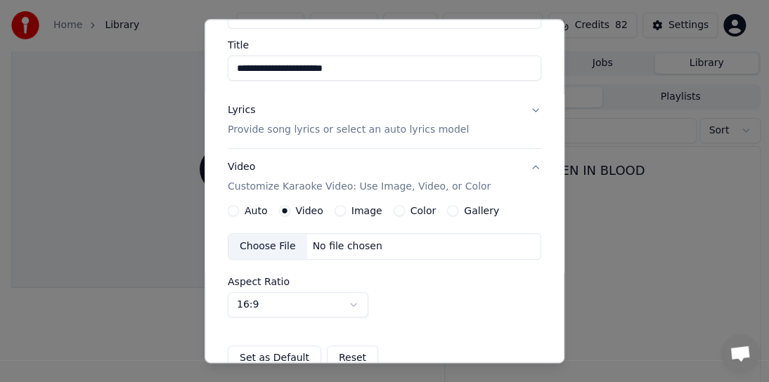
click at [275, 245] on div "Choose File" at bounding box center [267, 246] width 79 height 25
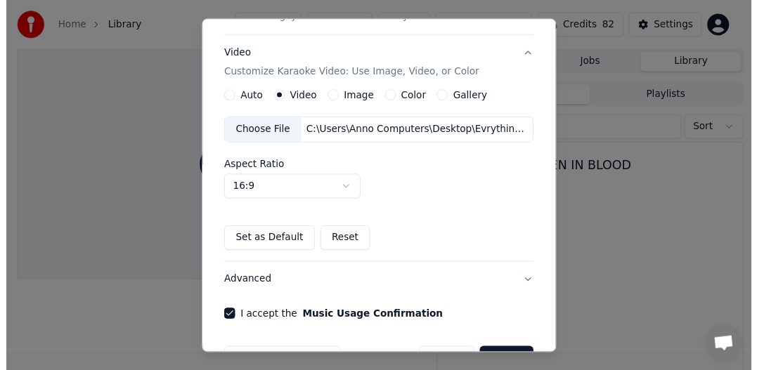
scroll to position [259, 0]
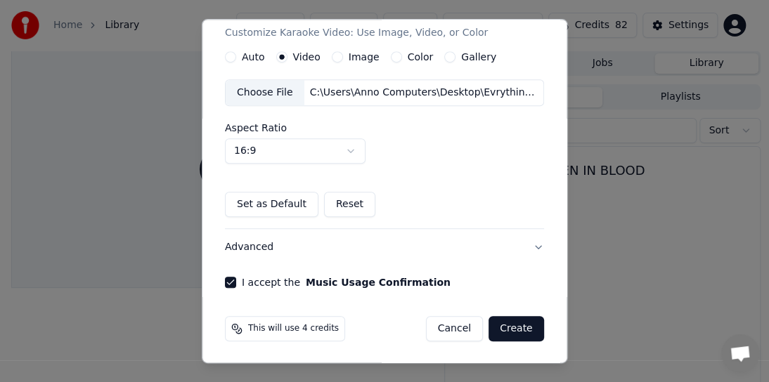
click at [503, 329] on button "Create" at bounding box center [515, 328] width 55 height 25
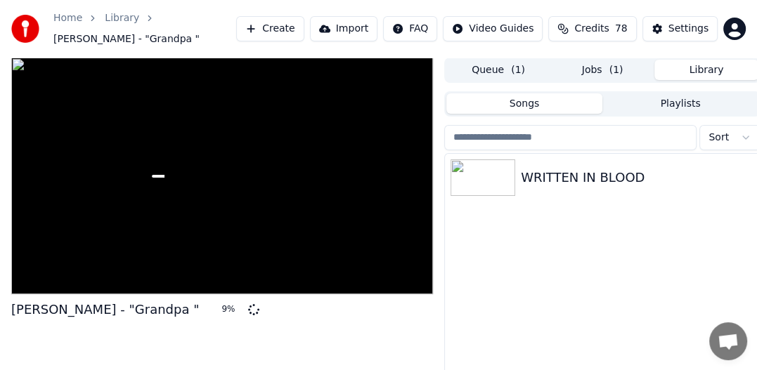
click at [703, 73] on button "Library" at bounding box center [706, 70] width 104 height 20
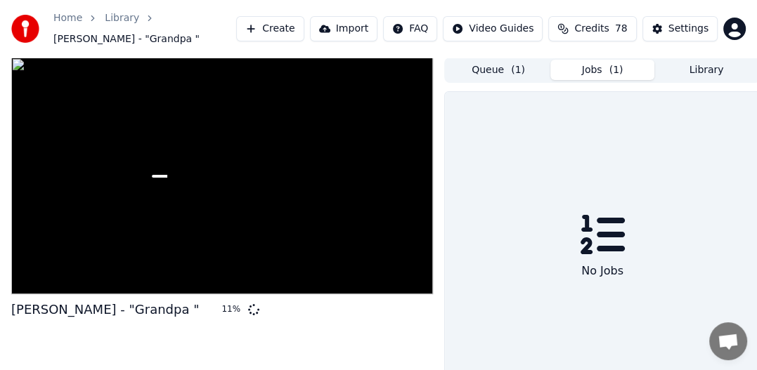
click at [601, 76] on button "Jobs ( 1 )" at bounding box center [602, 70] width 104 height 20
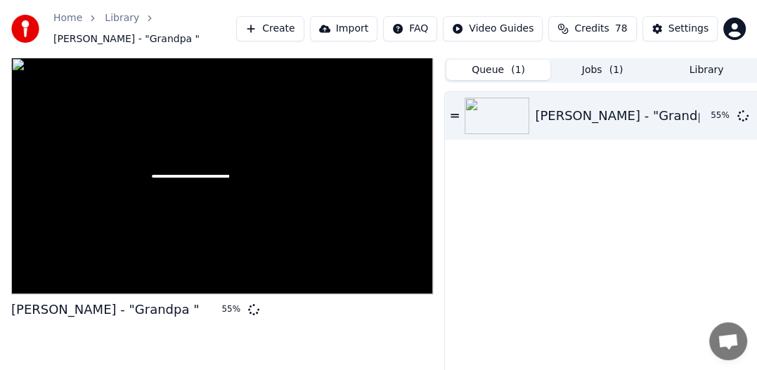
click at [483, 67] on button "Queue ( 1 )" at bounding box center [498, 70] width 104 height 20
click at [613, 72] on span "( 1 )" at bounding box center [616, 70] width 14 height 14
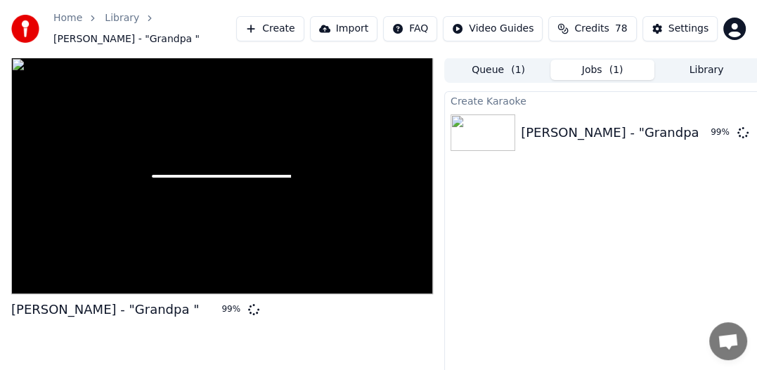
click at [367, 346] on div "[PERSON_NAME] - "Grandpa " 99 %" at bounding box center [221, 232] width 421 height 348
click at [447, 322] on div "Create Karaoke [PERSON_NAME] - "Grandpa " 99 %" at bounding box center [602, 248] width 316 height 315
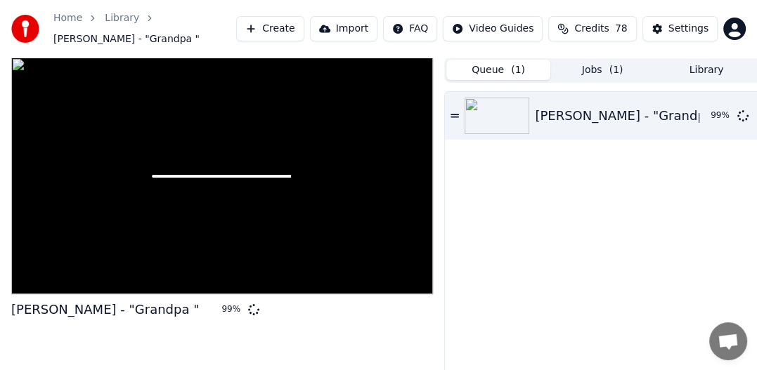
click at [493, 66] on button "Queue ( 1 )" at bounding box center [498, 70] width 104 height 20
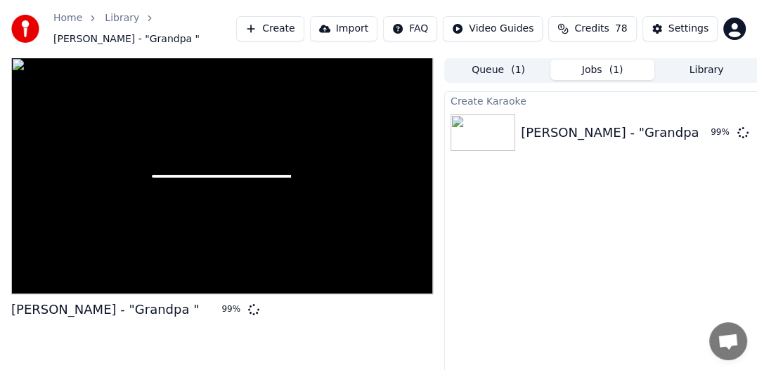
click at [599, 68] on button "Jobs ( 1 )" at bounding box center [602, 70] width 104 height 20
click at [496, 74] on button "Queue ( 1 )" at bounding box center [498, 70] width 104 height 20
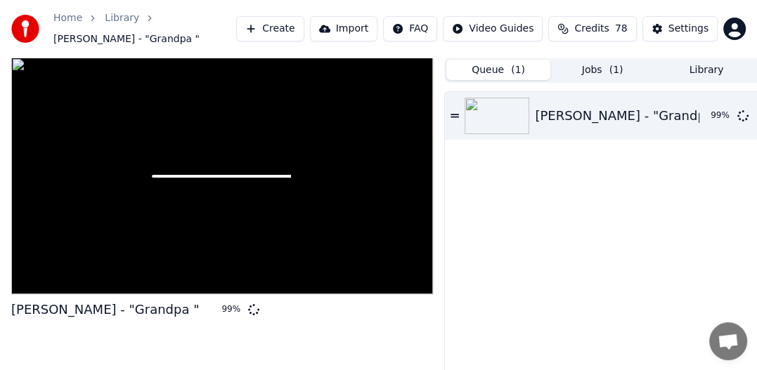
click at [584, 74] on button "Jobs ( 1 )" at bounding box center [602, 70] width 104 height 20
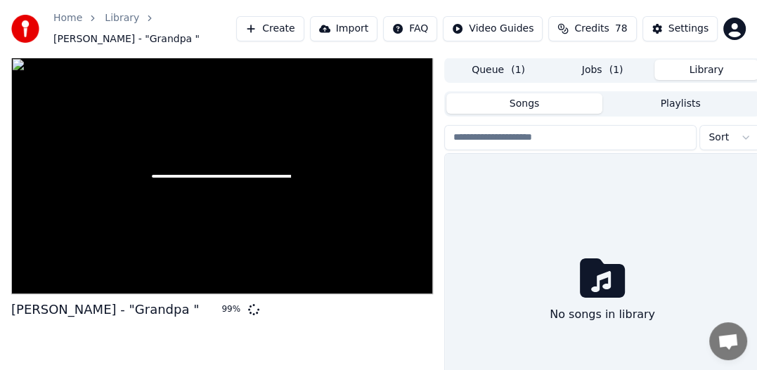
click at [694, 73] on button "Library" at bounding box center [706, 70] width 104 height 20
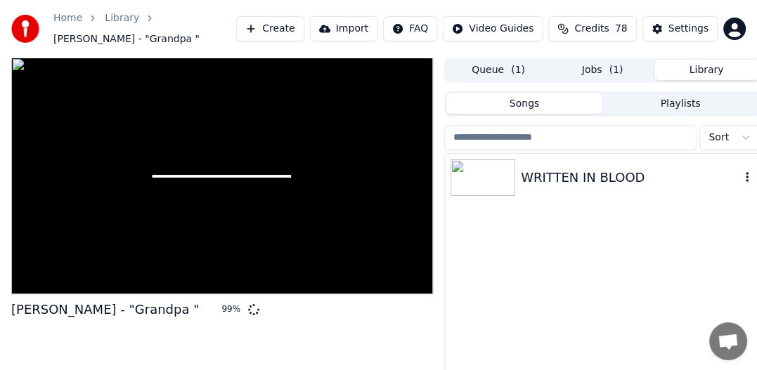
click at [486, 183] on img at bounding box center [482, 177] width 65 height 37
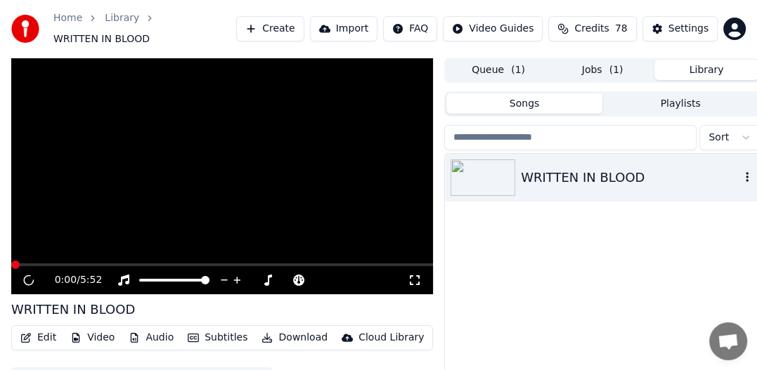
click at [486, 183] on img at bounding box center [482, 177] width 65 height 37
click at [80, 263] on span at bounding box center [221, 264] width 421 height 3
click at [142, 256] on video at bounding box center [221, 176] width 421 height 237
click at [244, 254] on video at bounding box center [221, 176] width 421 height 237
click at [318, 263] on span at bounding box center [221, 264] width 421 height 3
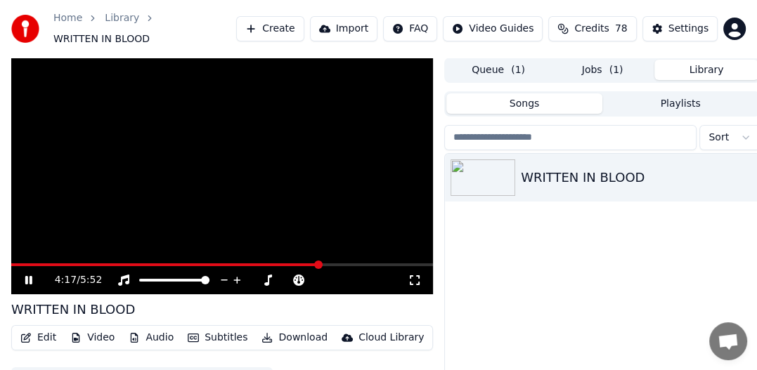
click at [356, 263] on span at bounding box center [221, 264] width 421 height 3
click at [148, 256] on video at bounding box center [221, 176] width 421 height 237
click at [119, 256] on video at bounding box center [221, 176] width 421 height 237
click at [197, 256] on video at bounding box center [221, 176] width 421 height 237
click at [30, 333] on icon "button" at bounding box center [25, 338] width 11 height 10
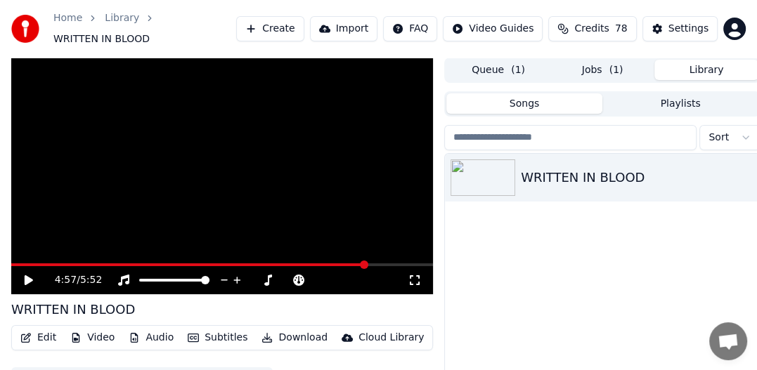
click at [542, 315] on div "WRITTEN IN BLOOD" at bounding box center [602, 292] width 315 height 276
click at [604, 62] on button "Jobs ( 1 )" at bounding box center [602, 70] width 104 height 20
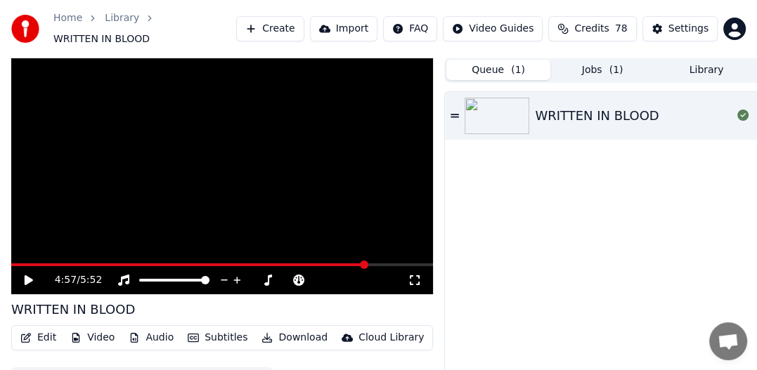
click at [497, 65] on button "Queue ( 1 )" at bounding box center [498, 70] width 104 height 20
click at [587, 64] on button "Jobs ( 1 )" at bounding box center [602, 70] width 104 height 20
click at [504, 67] on button "Queue ( 1 )" at bounding box center [498, 70] width 104 height 20
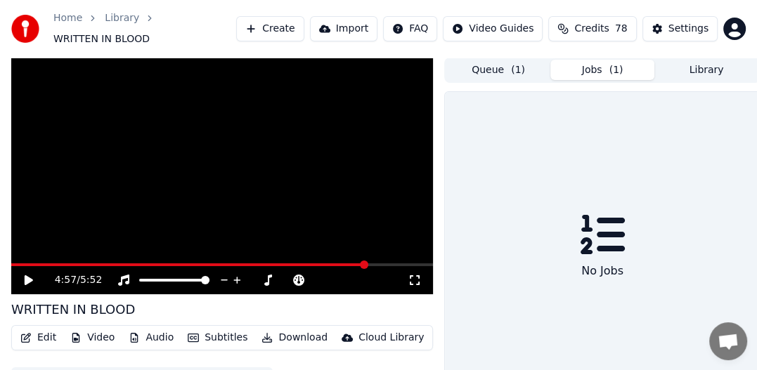
click at [599, 67] on button "Jobs ( 1 )" at bounding box center [602, 70] width 104 height 20
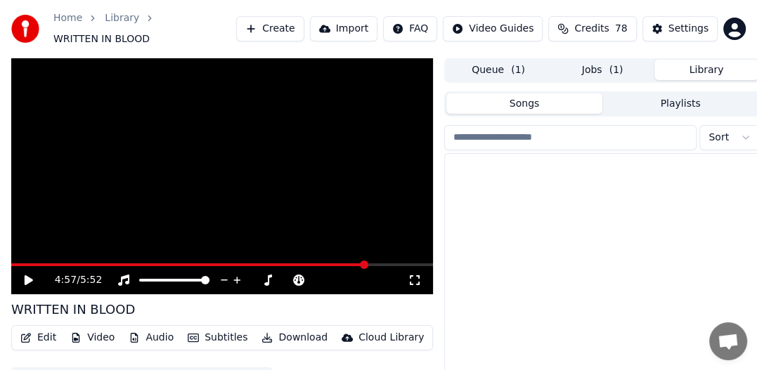
click at [712, 67] on button "Library" at bounding box center [706, 70] width 104 height 20
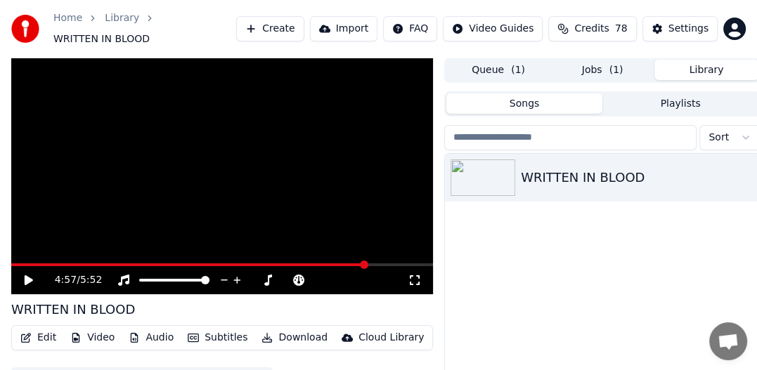
drag, startPoint x: 584, startPoint y: 167, endPoint x: 705, endPoint y: 62, distance: 159.8
click at [705, 62] on div "Queue ( 1 ) Jobs ( 1 ) Library Songs Playlists Sort WRITTEN IN BLOOD" at bounding box center [602, 244] width 316 height 373
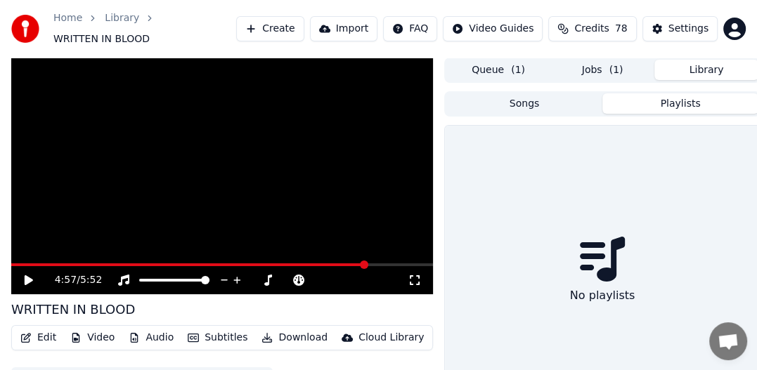
click at [676, 98] on button "Playlists" at bounding box center [680, 103] width 156 height 20
click at [580, 278] on icon at bounding box center [602, 259] width 45 height 45
click at [589, 68] on button "Jobs ( 1 )" at bounding box center [602, 70] width 104 height 20
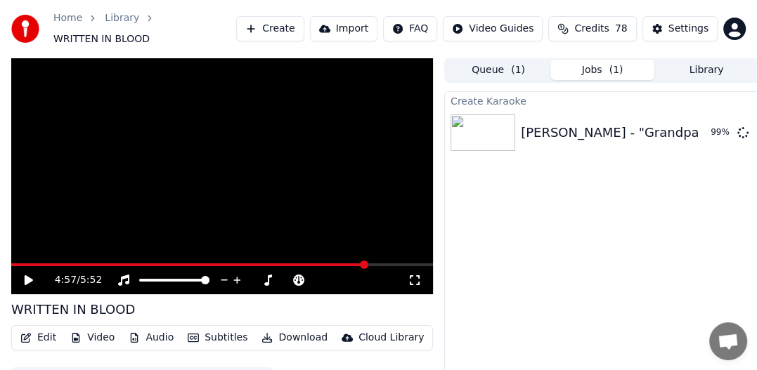
click at [596, 60] on button "Jobs ( 1 )" at bounding box center [602, 70] width 104 height 20
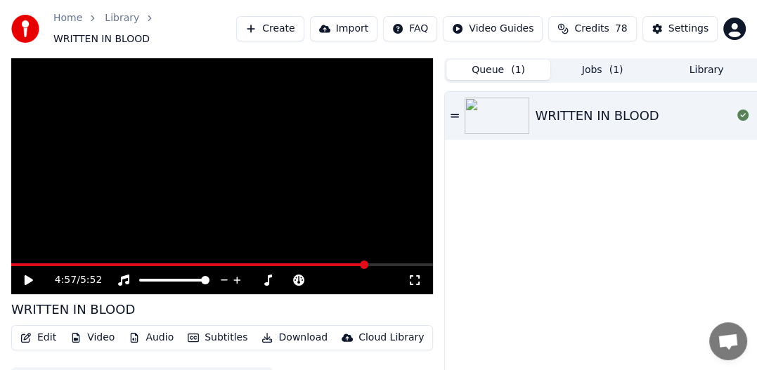
click at [490, 63] on button "Queue ( 1 )" at bounding box center [498, 70] width 104 height 20
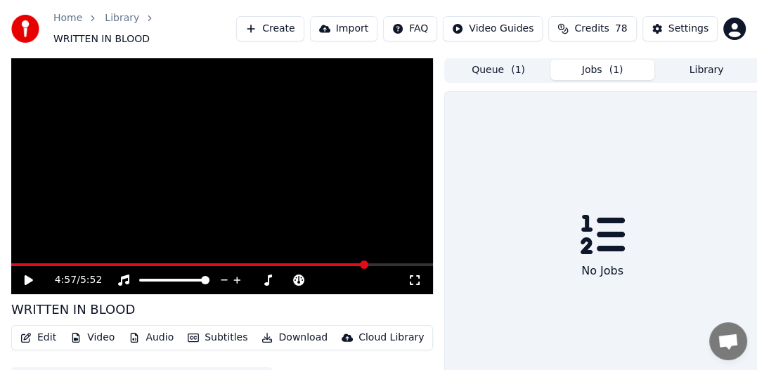
click at [587, 60] on button "Jobs ( 1 )" at bounding box center [602, 70] width 104 height 20
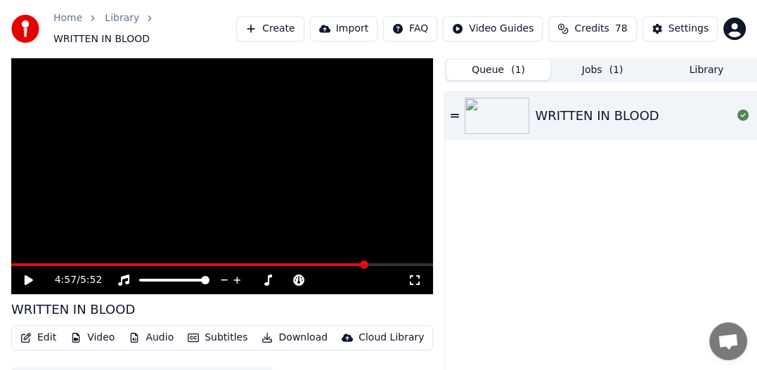
click at [506, 67] on button "Queue ( 1 )" at bounding box center [498, 70] width 104 height 20
click at [736, 91] on div "Remove from queue Remove from queue" at bounding box center [716, 87] width 103 height 20
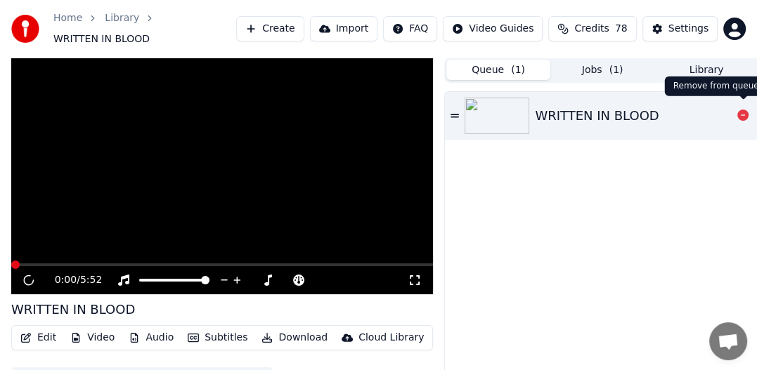
click at [742, 110] on icon at bounding box center [742, 115] width 11 height 11
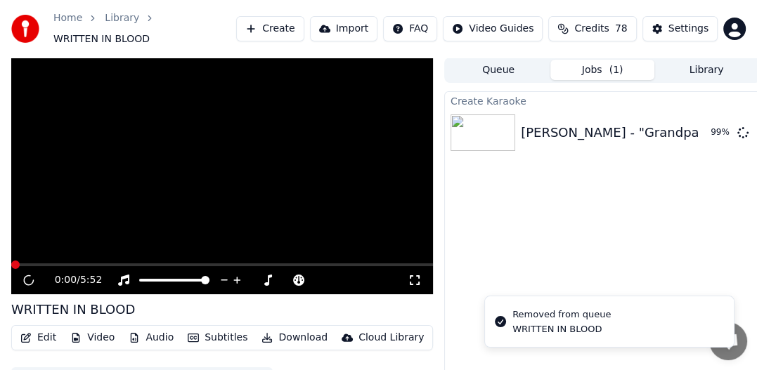
click at [594, 65] on button "Jobs ( 1 )" at bounding box center [602, 70] width 104 height 20
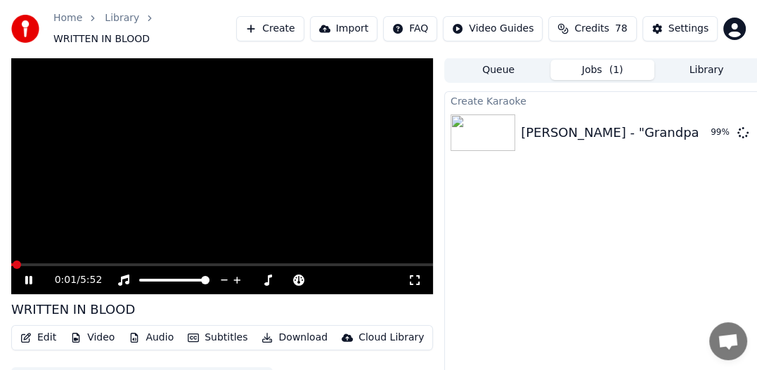
click at [25, 275] on icon at bounding box center [38, 280] width 32 height 11
click at [25, 275] on icon at bounding box center [29, 280] width 8 height 10
click at [25, 275] on icon at bounding box center [38, 280] width 32 height 11
click at [11, 261] on span at bounding box center [15, 265] width 8 height 8
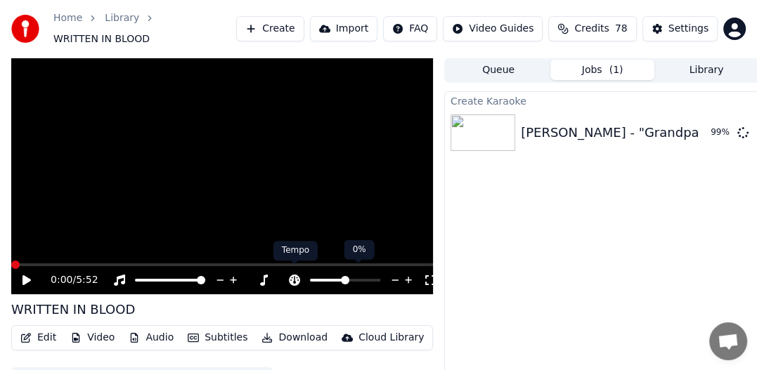
click at [294, 275] on icon at bounding box center [294, 280] width 14 height 11
click at [345, 281] on span at bounding box center [345, 280] width 8 height 8
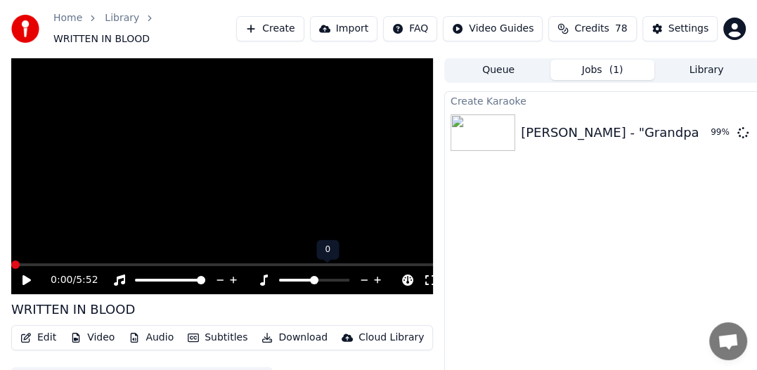
click at [263, 275] on icon at bounding box center [264, 280] width 8 height 11
click at [262, 275] on icon at bounding box center [263, 280] width 14 height 11
click at [32, 275] on icon at bounding box center [38, 280] width 32 height 11
click at [260, 275] on icon at bounding box center [262, 280] width 14 height 11
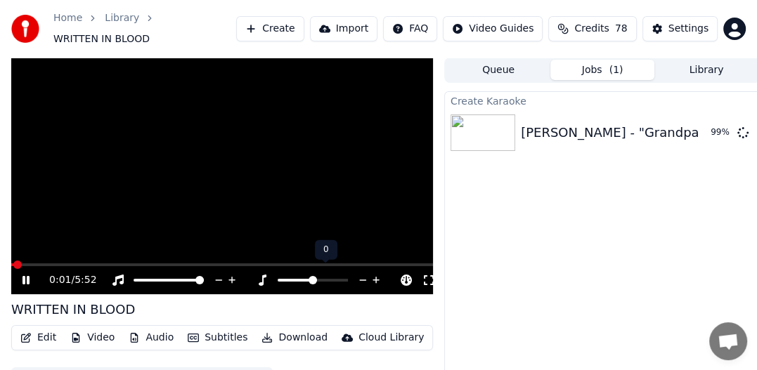
click at [262, 275] on icon at bounding box center [262, 280] width 14 height 11
click at [262, 276] on icon at bounding box center [263, 280] width 8 height 11
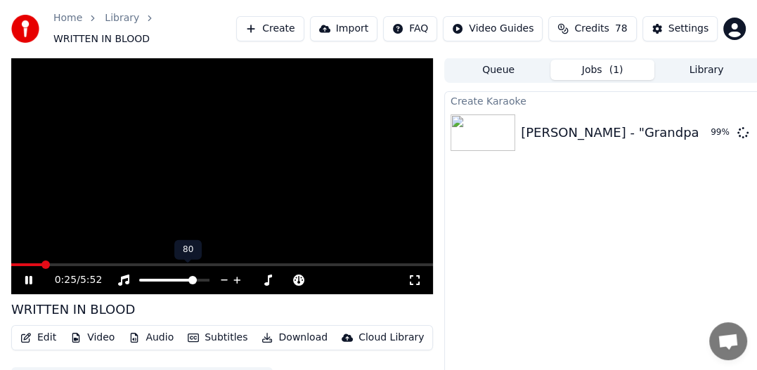
click at [195, 276] on span at bounding box center [192, 280] width 8 height 8
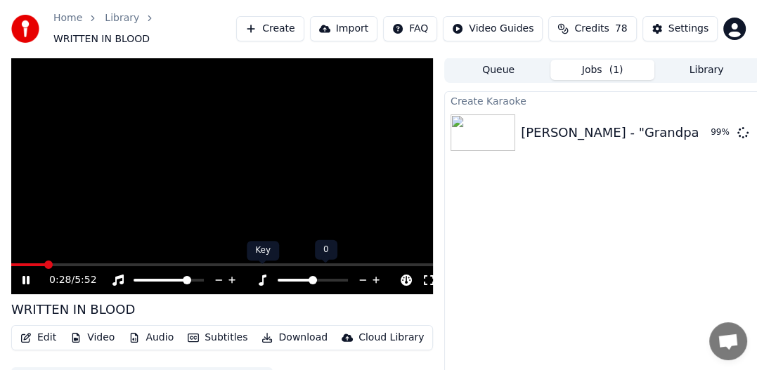
click at [263, 275] on icon at bounding box center [262, 280] width 14 height 11
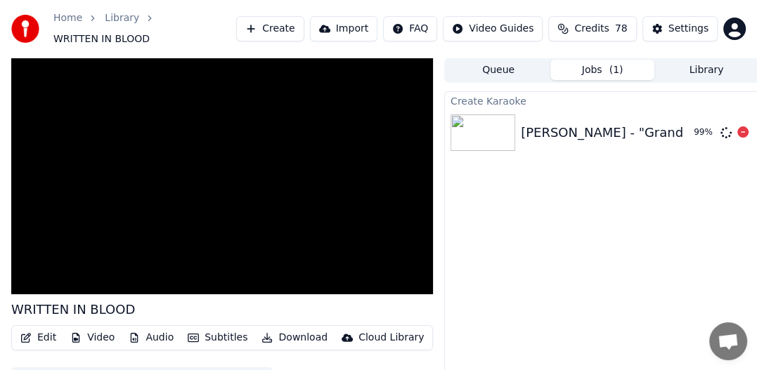
click at [696, 127] on div "99 %" at bounding box center [703, 132] width 21 height 11
click at [658, 131] on div "[PERSON_NAME] - "Grandpa "" at bounding box center [615, 133] width 188 height 20
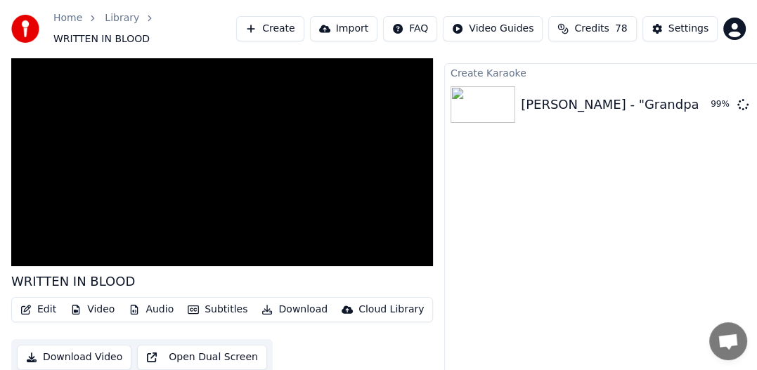
scroll to position [39, 0]
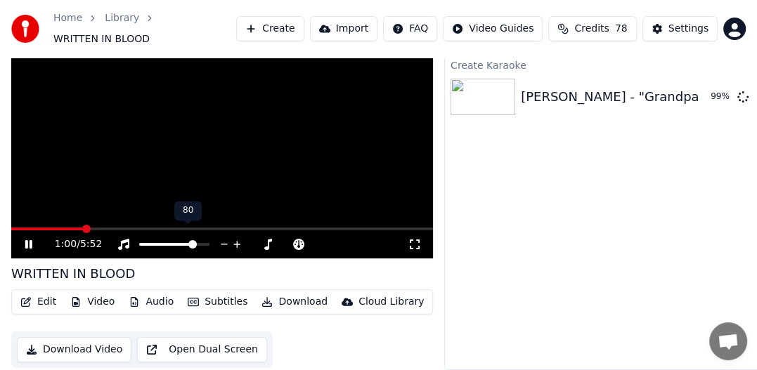
click at [177, 201] on div "80 80" at bounding box center [187, 211] width 27 height 20
click at [29, 239] on icon at bounding box center [38, 244] width 32 height 11
click at [11, 225] on span at bounding box center [15, 229] width 8 height 8
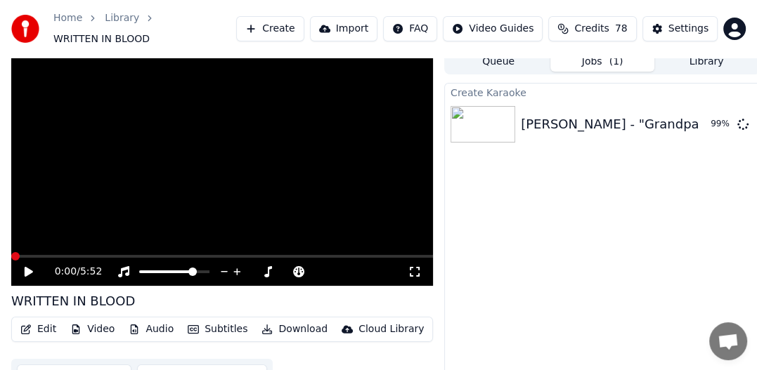
scroll to position [0, 0]
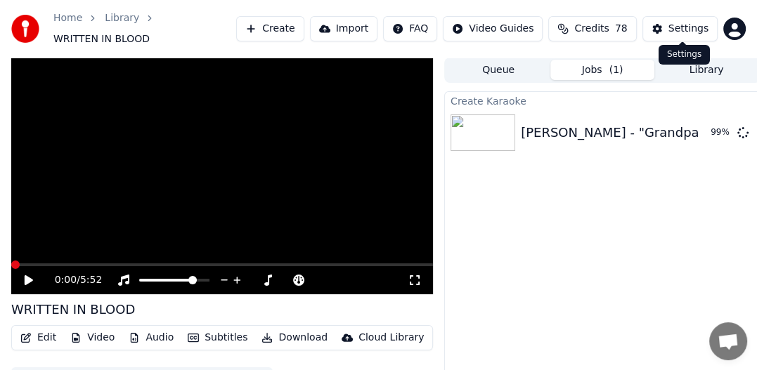
click at [684, 26] on div "Settings" at bounding box center [688, 29] width 40 height 14
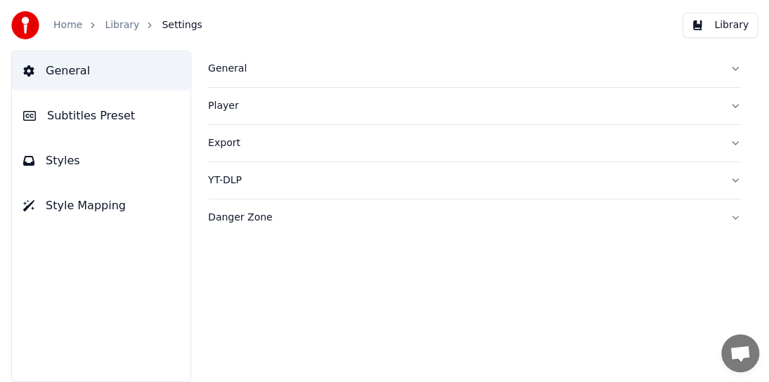
click at [64, 28] on link "Home" at bounding box center [67, 25] width 29 height 14
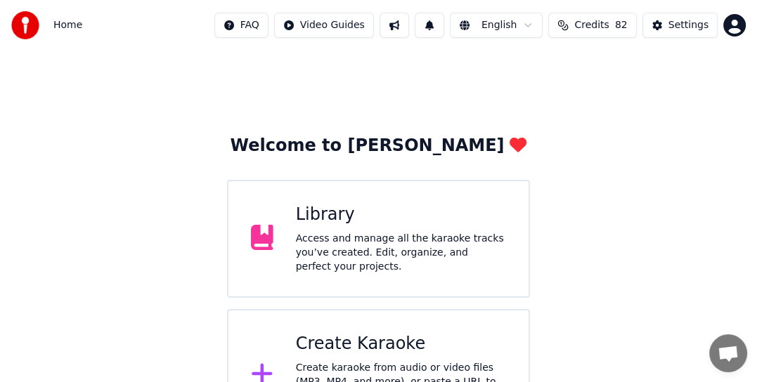
click at [344, 333] on div "Create Karaoke" at bounding box center [401, 344] width 210 height 22
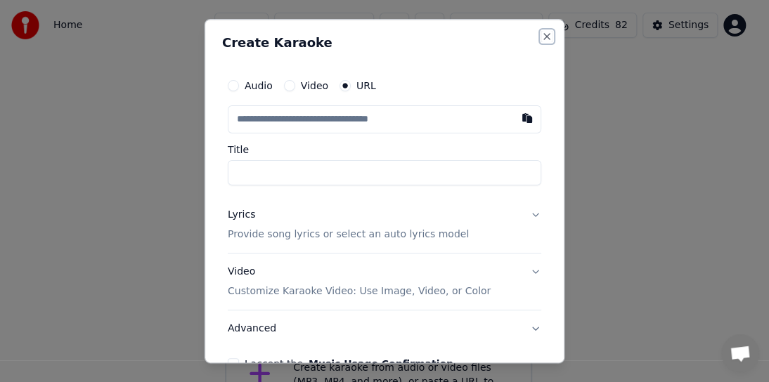
click at [541, 36] on button "Close" at bounding box center [546, 36] width 11 height 11
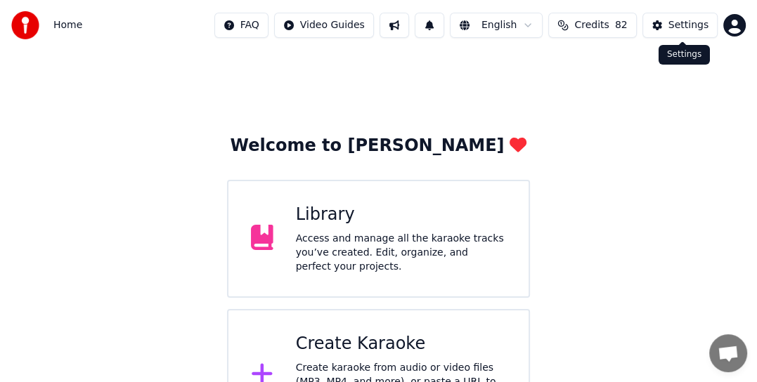
click at [684, 28] on div "Settings" at bounding box center [688, 25] width 40 height 14
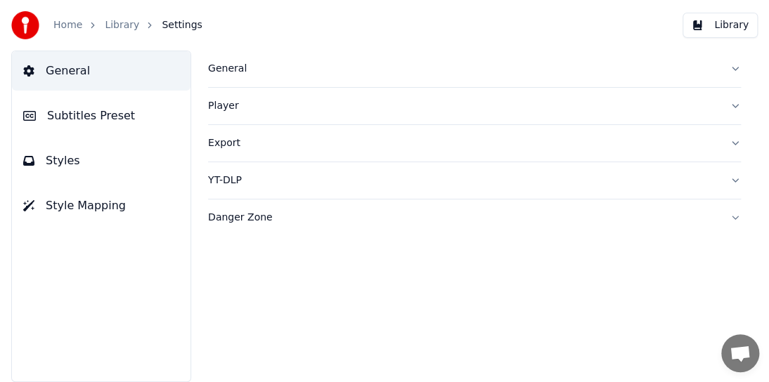
click at [239, 65] on div "General" at bounding box center [463, 69] width 510 height 14
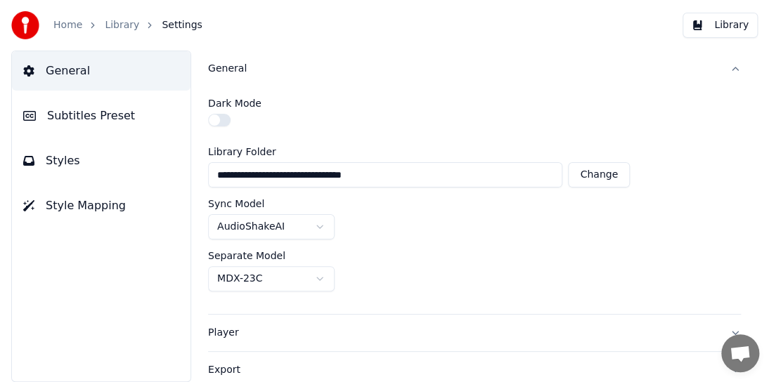
click at [728, 26] on button "Library" at bounding box center [719, 25] width 75 height 25
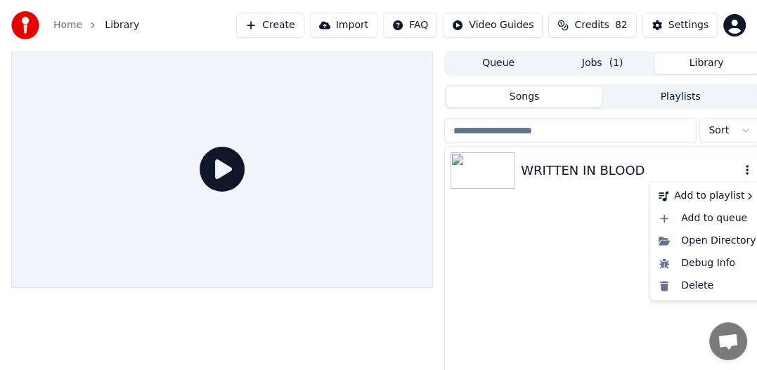
click at [744, 171] on icon "button" at bounding box center [747, 169] width 14 height 11
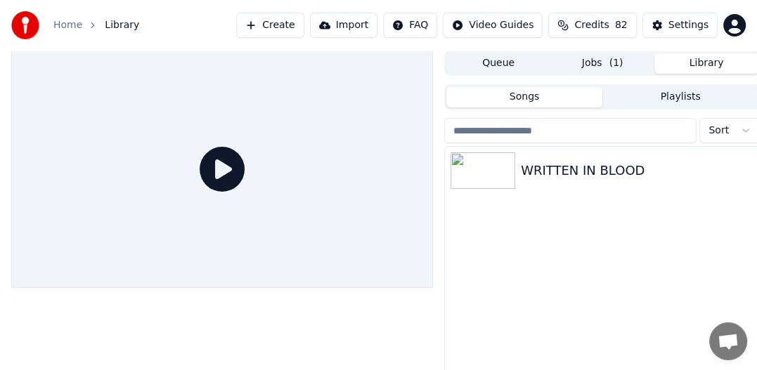
click at [519, 101] on button "Songs" at bounding box center [524, 97] width 156 height 20
click at [523, 98] on button "Songs" at bounding box center [524, 97] width 156 height 20
click at [532, 96] on button "Songs" at bounding box center [524, 97] width 156 height 20
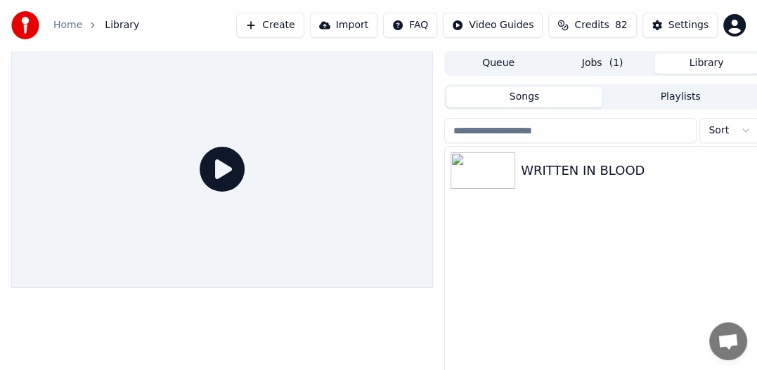
click at [529, 101] on button "Songs" at bounding box center [524, 97] width 156 height 20
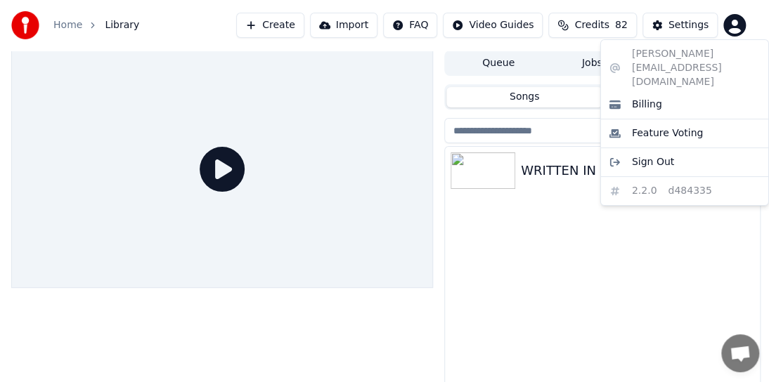
click at [733, 22] on html "Home Library Create Import FAQ Video Guides Credits 82 Settings Queue Jobs ( 1 …" at bounding box center [384, 191] width 769 height 382
click at [738, 23] on html "Home Library Create Import FAQ Video Guides Credits 82 Settings Queue Jobs ( 1 …" at bounding box center [384, 191] width 769 height 382
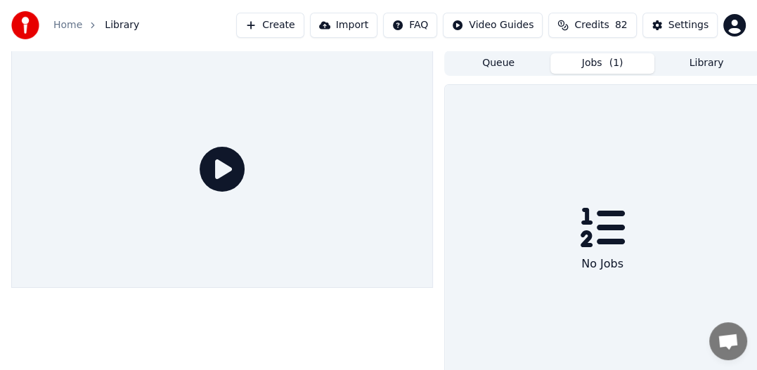
click at [594, 62] on button "Jobs ( 1 )" at bounding box center [602, 63] width 104 height 20
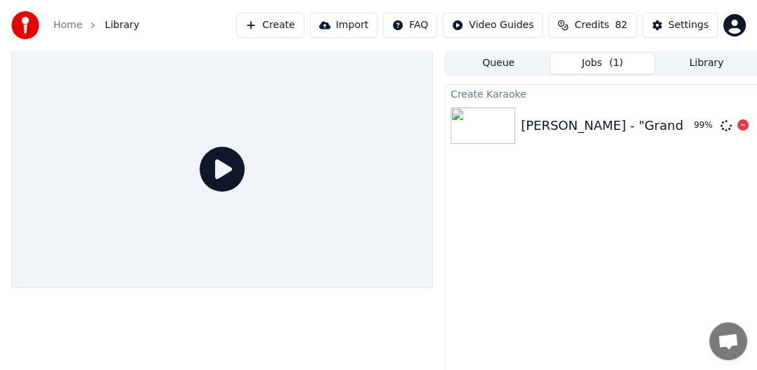
click at [719, 124] on div "99 %" at bounding box center [710, 125] width 44 height 17
click at [649, 125] on div "[PERSON_NAME] - "Grandpa "" at bounding box center [615, 126] width 188 height 20
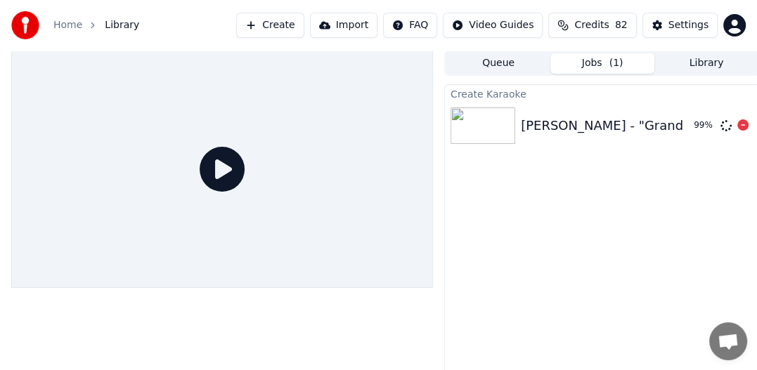
click at [728, 126] on icon at bounding box center [725, 125] width 11 height 11
click at [742, 124] on icon at bounding box center [742, 124] width 11 height 11
click at [662, 129] on div "[PERSON_NAME] - "Grandpa "" at bounding box center [626, 126] width 211 height 20
click at [489, 129] on img at bounding box center [482, 125] width 65 height 37
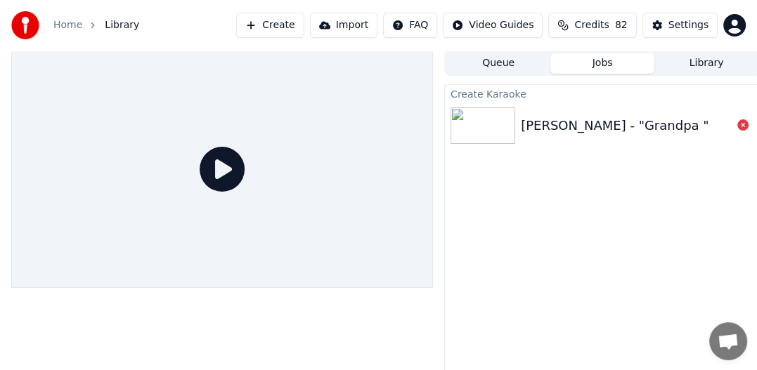
click at [489, 129] on img at bounding box center [482, 125] width 65 height 37
click at [497, 131] on img at bounding box center [482, 125] width 65 height 37
click at [742, 125] on icon at bounding box center [742, 124] width 11 height 11
click at [586, 129] on div "[PERSON_NAME] - "Grandpa "" at bounding box center [615, 126] width 188 height 20
click at [591, 64] on button "Jobs" at bounding box center [602, 63] width 104 height 20
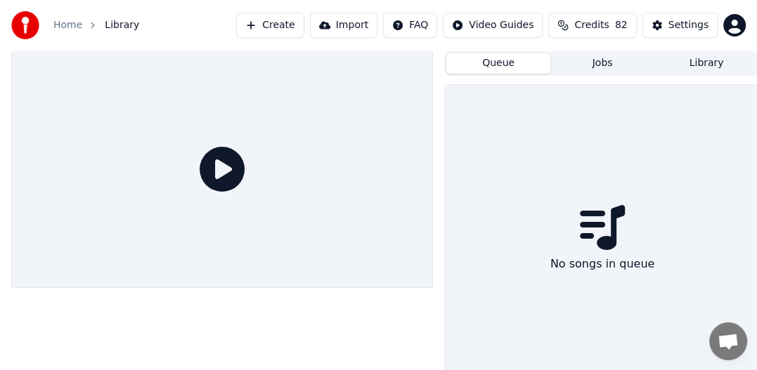
click at [504, 62] on button "Queue" at bounding box center [498, 63] width 104 height 20
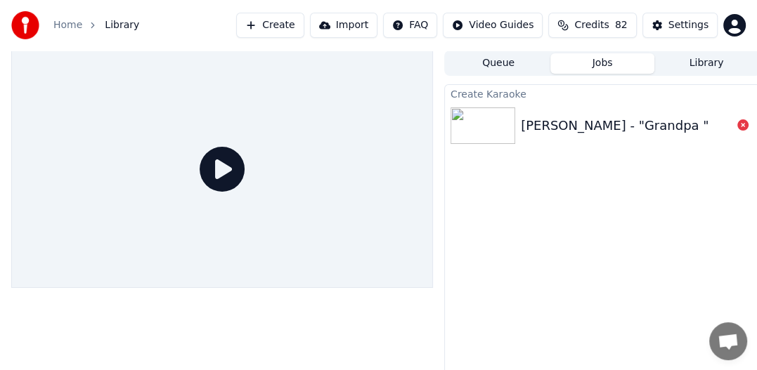
click at [601, 67] on button "Jobs" at bounding box center [602, 63] width 104 height 20
click at [743, 122] on icon at bounding box center [742, 124] width 11 height 11
click at [495, 64] on button "Queue" at bounding box center [498, 63] width 104 height 20
click at [607, 63] on button "Jobs" at bounding box center [602, 63] width 104 height 20
click at [744, 128] on icon at bounding box center [742, 124] width 11 height 11
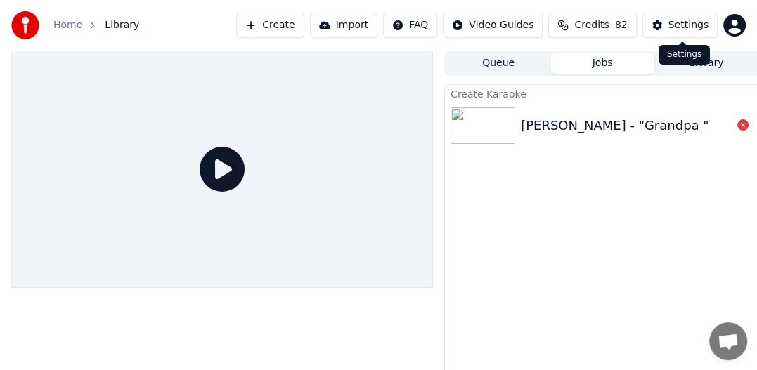
click at [676, 26] on div "Settings" at bounding box center [688, 25] width 40 height 14
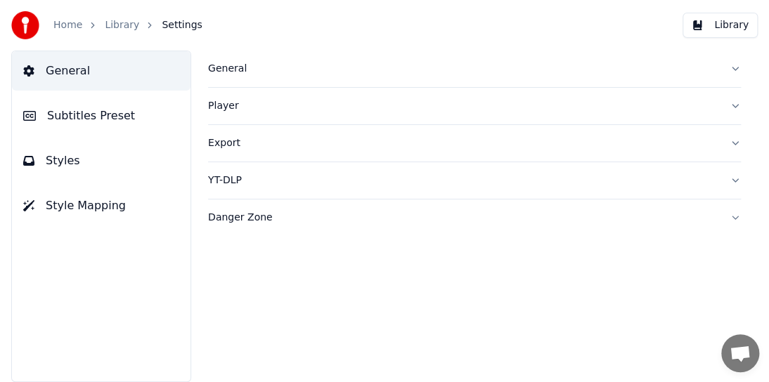
click at [726, 26] on button "Library" at bounding box center [719, 25] width 75 height 25
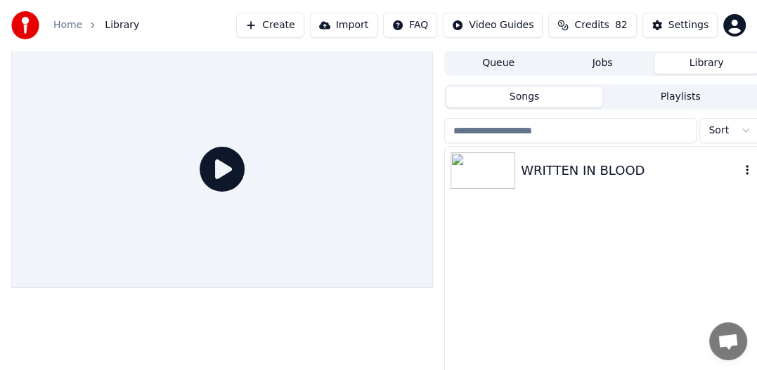
click at [582, 171] on div "WRITTEN IN BLOOD" at bounding box center [630, 171] width 219 height 20
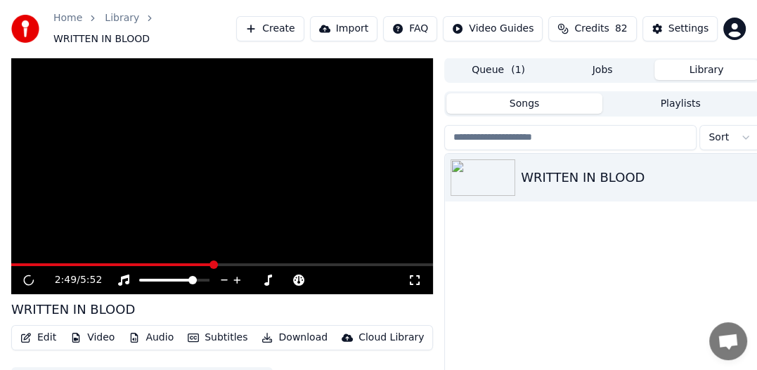
click at [214, 263] on span at bounding box center [221, 264] width 421 height 3
click at [14, 261] on span at bounding box center [17, 265] width 8 height 8
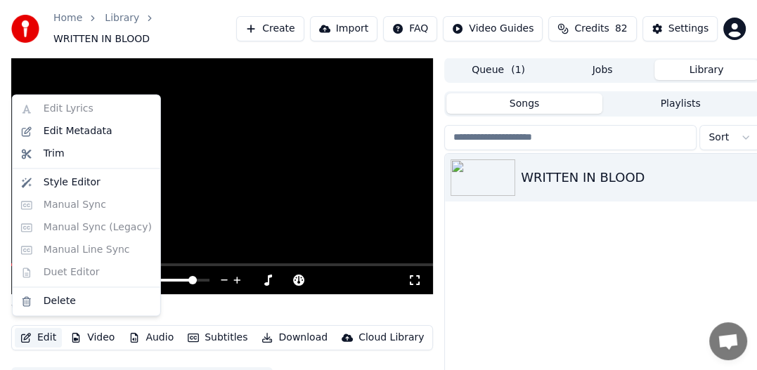
click at [46, 334] on button "Edit" at bounding box center [38, 338] width 47 height 20
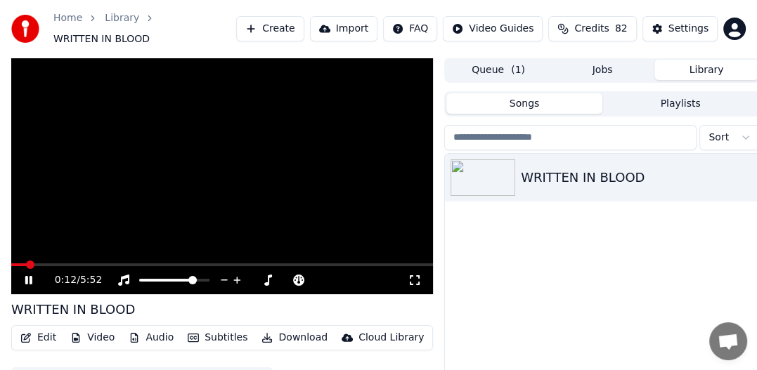
click at [525, 263] on div "WRITTEN IN BLOOD" at bounding box center [602, 292] width 315 height 276
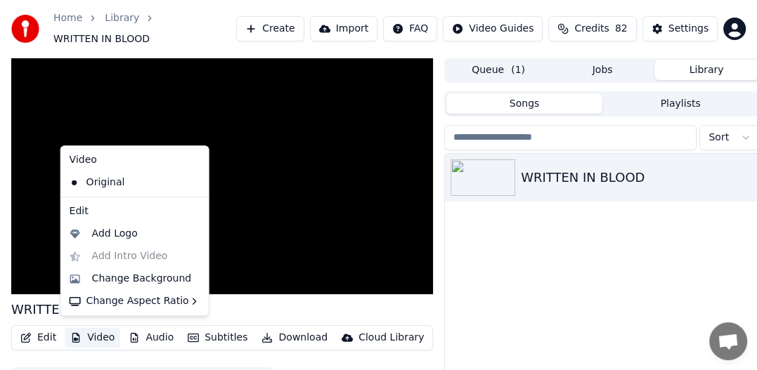
click at [72, 334] on icon "button" at bounding box center [76, 338] width 8 height 10
click at [159, 281] on div "Change Background" at bounding box center [142, 279] width 100 height 14
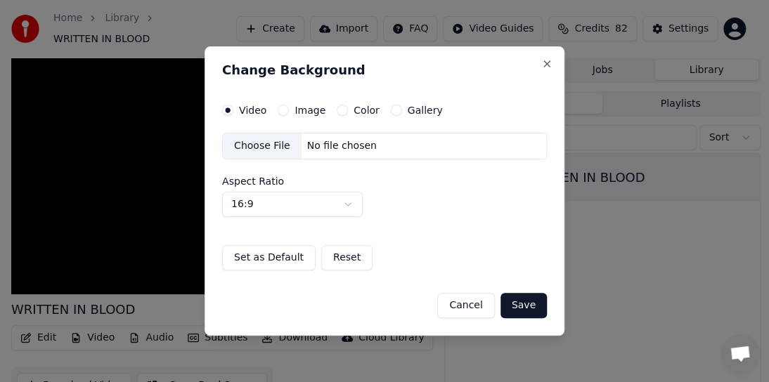
click at [312, 109] on label "Image" at bounding box center [309, 110] width 31 height 10
click at [289, 109] on button "Image" at bounding box center [282, 110] width 11 height 11
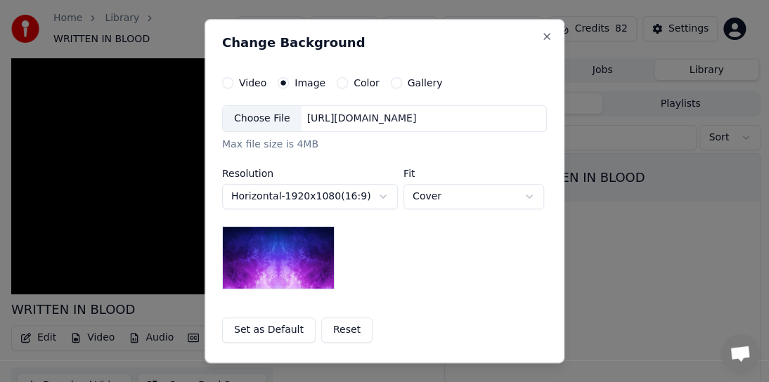
click at [411, 80] on label "Gallery" at bounding box center [424, 83] width 35 height 10
click at [402, 80] on button "Gallery" at bounding box center [396, 82] width 11 height 11
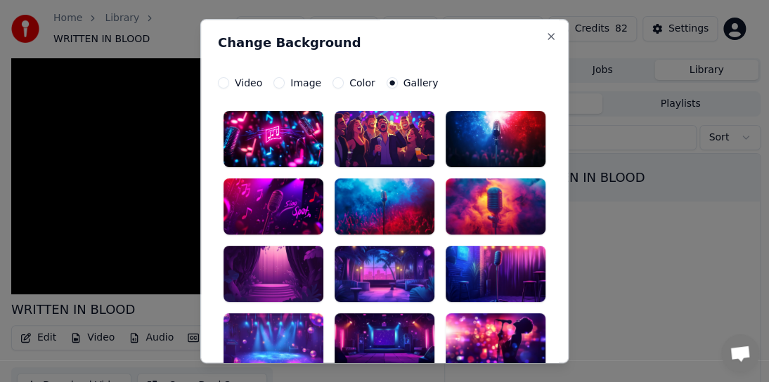
click at [242, 84] on label "Video" at bounding box center [248, 83] width 27 height 10
click at [229, 84] on button "Video" at bounding box center [223, 82] width 11 height 11
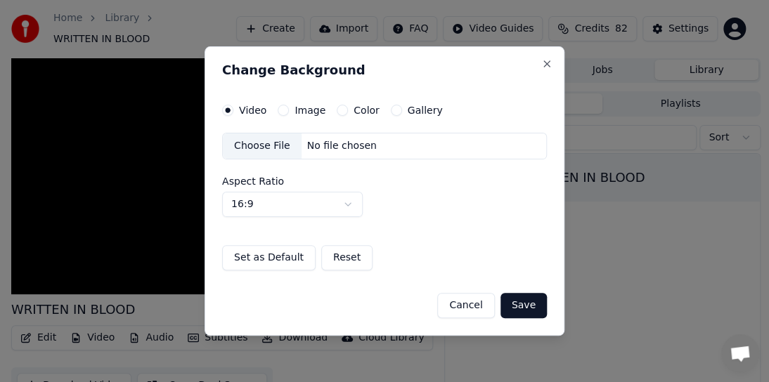
click at [245, 149] on div "Choose File" at bounding box center [262, 145] width 79 height 25
drag, startPoint x: 546, startPoint y: 60, endPoint x: 526, endPoint y: 69, distance: 21.4
click at [546, 61] on button "Close" at bounding box center [546, 63] width 11 height 11
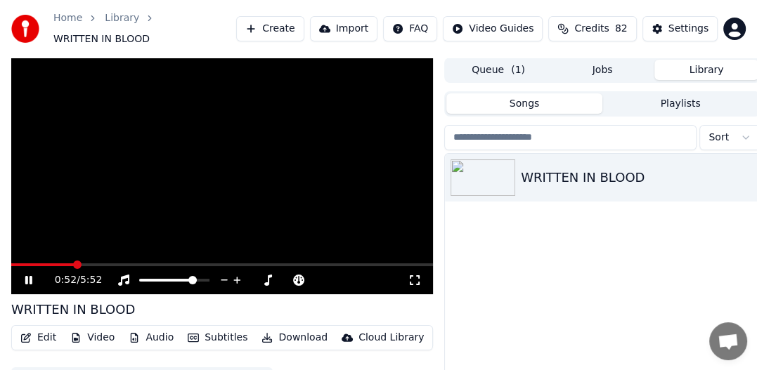
click at [26, 276] on icon at bounding box center [28, 280] width 7 height 8
click at [11, 261] on span at bounding box center [15, 265] width 8 height 8
